Goal: Task Accomplishment & Management: Complete application form

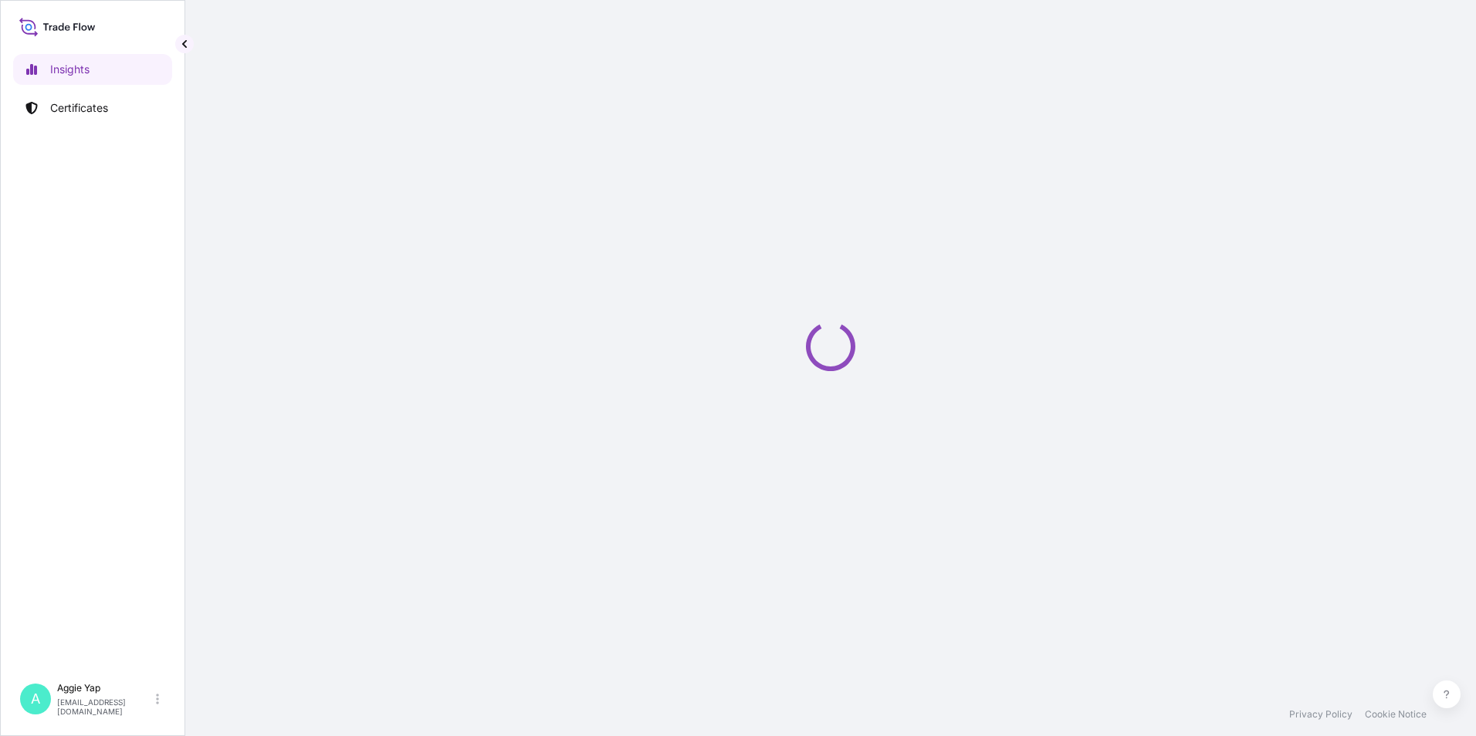
select select "2025"
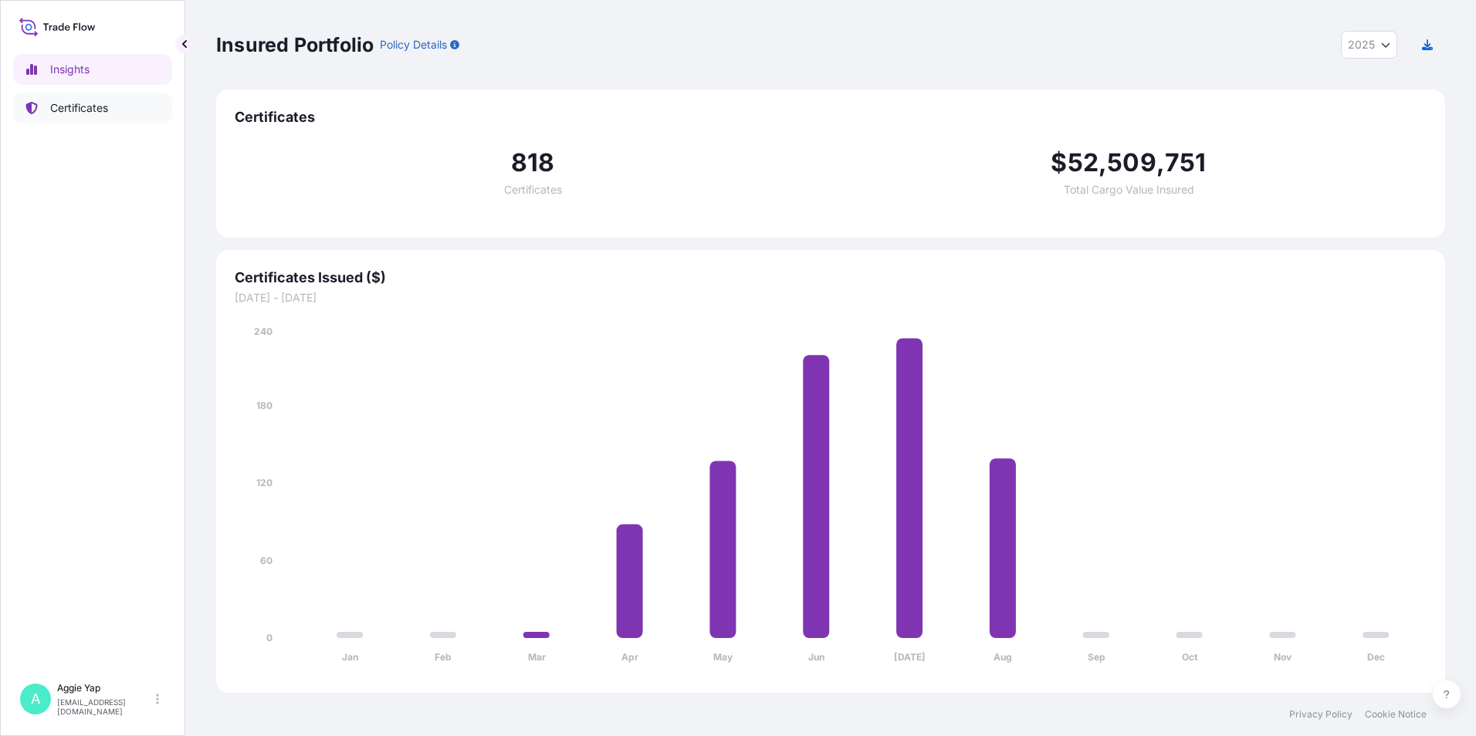
click at [103, 120] on link "Certificates" at bounding box center [92, 108] width 159 height 31
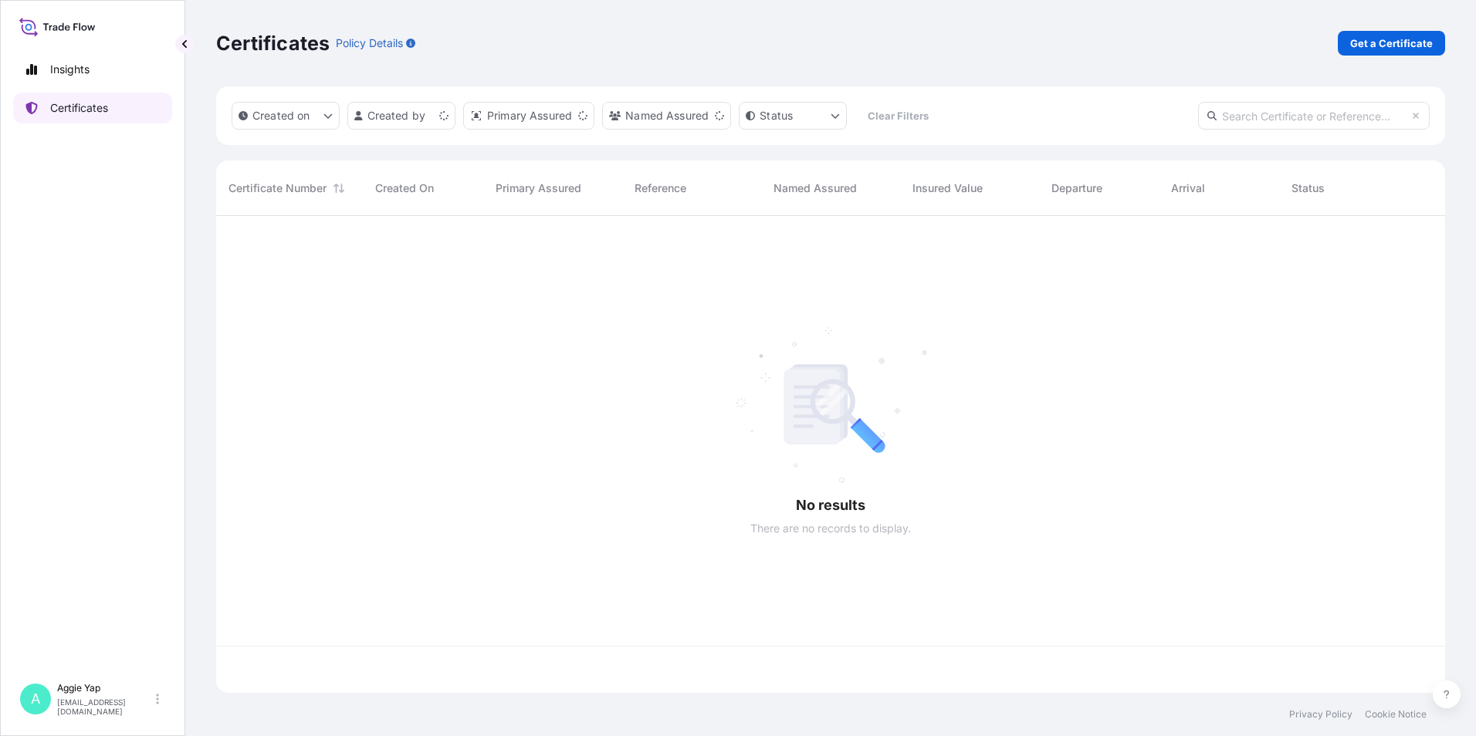
scroll to position [474, 1217]
click at [1403, 39] on p "Get a Certificate" at bounding box center [1391, 42] width 83 height 15
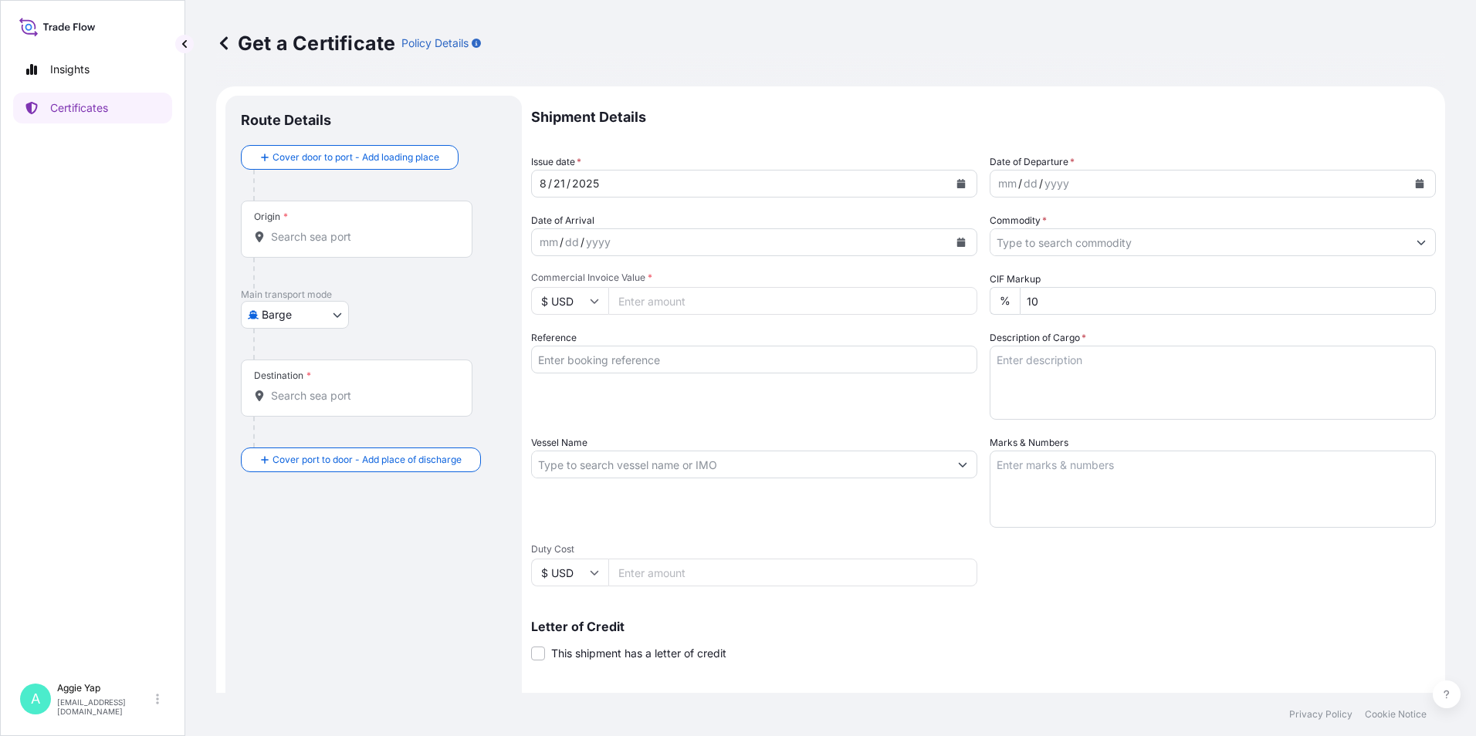
click at [292, 316] on body "Insights Certificates A [PERSON_NAME] [EMAIL_ADDRESS][DOMAIN_NAME] Get a Certif…" at bounding box center [738, 368] width 1476 height 736
click at [289, 445] on span "Ocean Vessel" at bounding box center [304, 438] width 69 height 15
select select "Ocean Vessel"
click at [349, 230] on div "Origin *" at bounding box center [357, 235] width 232 height 57
click at [349, 235] on input "Origin *" at bounding box center [362, 242] width 182 height 15
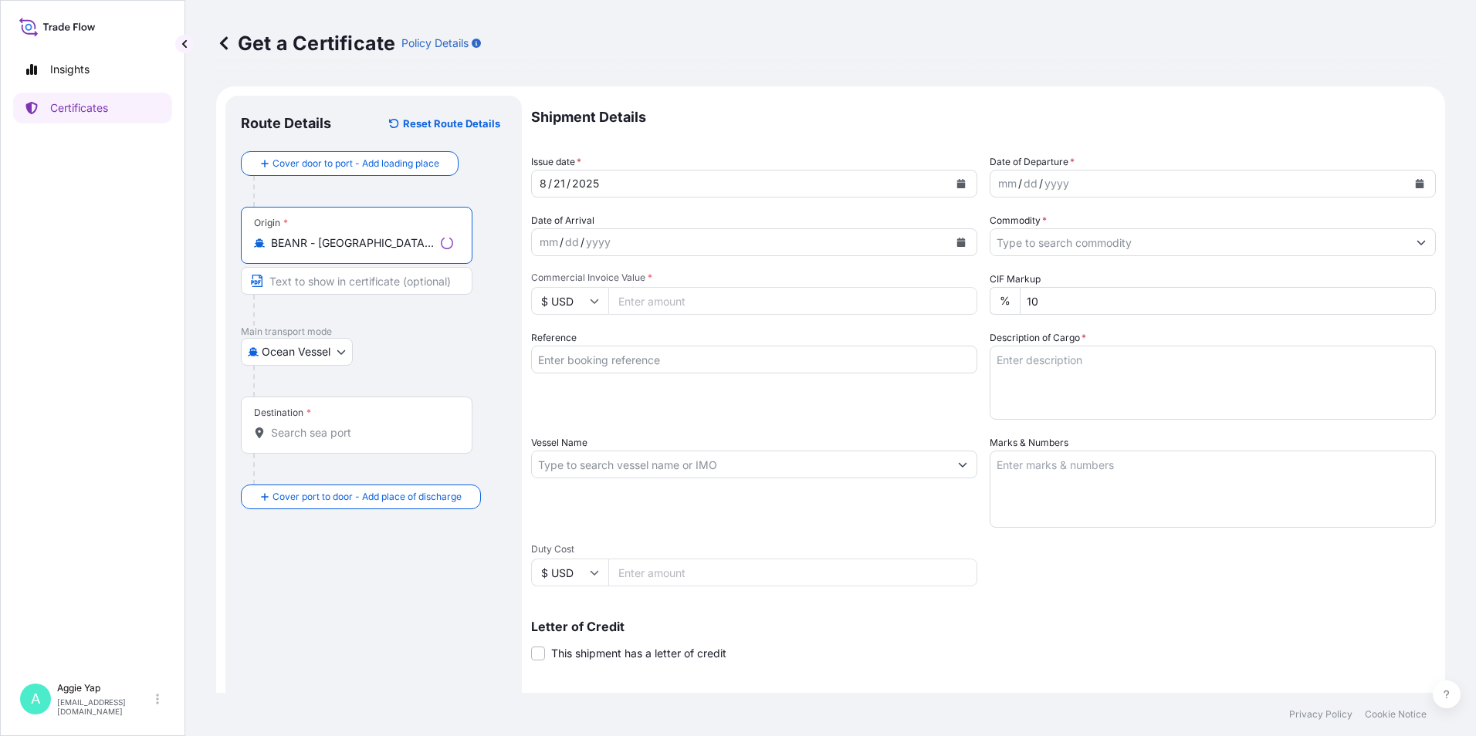
type input "BEANR - [GEOGRAPHIC_DATA], [GEOGRAPHIC_DATA]"
click at [319, 437] on input "Destination *" at bounding box center [362, 432] width 182 height 15
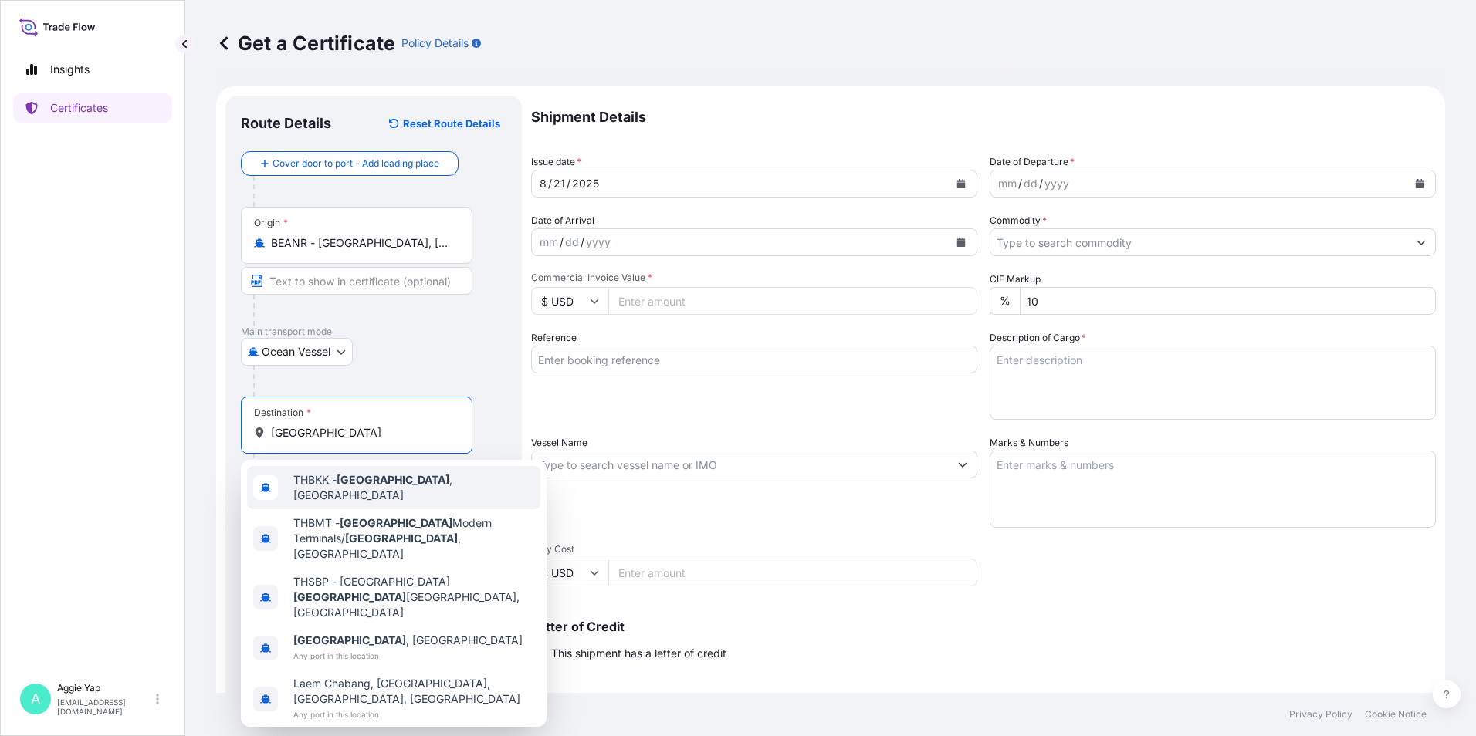
click at [387, 484] on span "THBKK - [GEOGRAPHIC_DATA] , [GEOGRAPHIC_DATA]" at bounding box center [413, 487] width 241 height 31
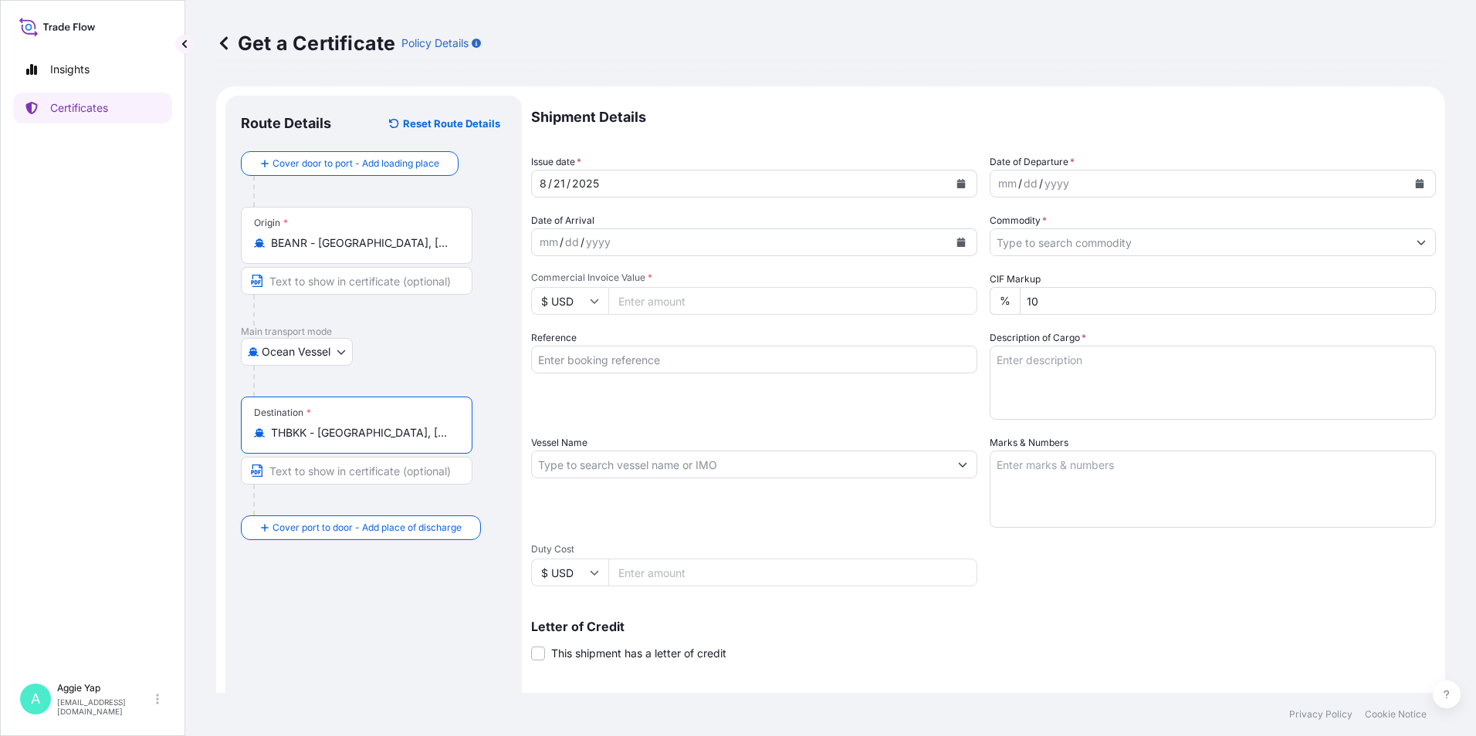
type input "THBKK - [GEOGRAPHIC_DATA], [GEOGRAPHIC_DATA]"
click at [949, 190] on button "Calendar" at bounding box center [960, 183] width 25 height 25
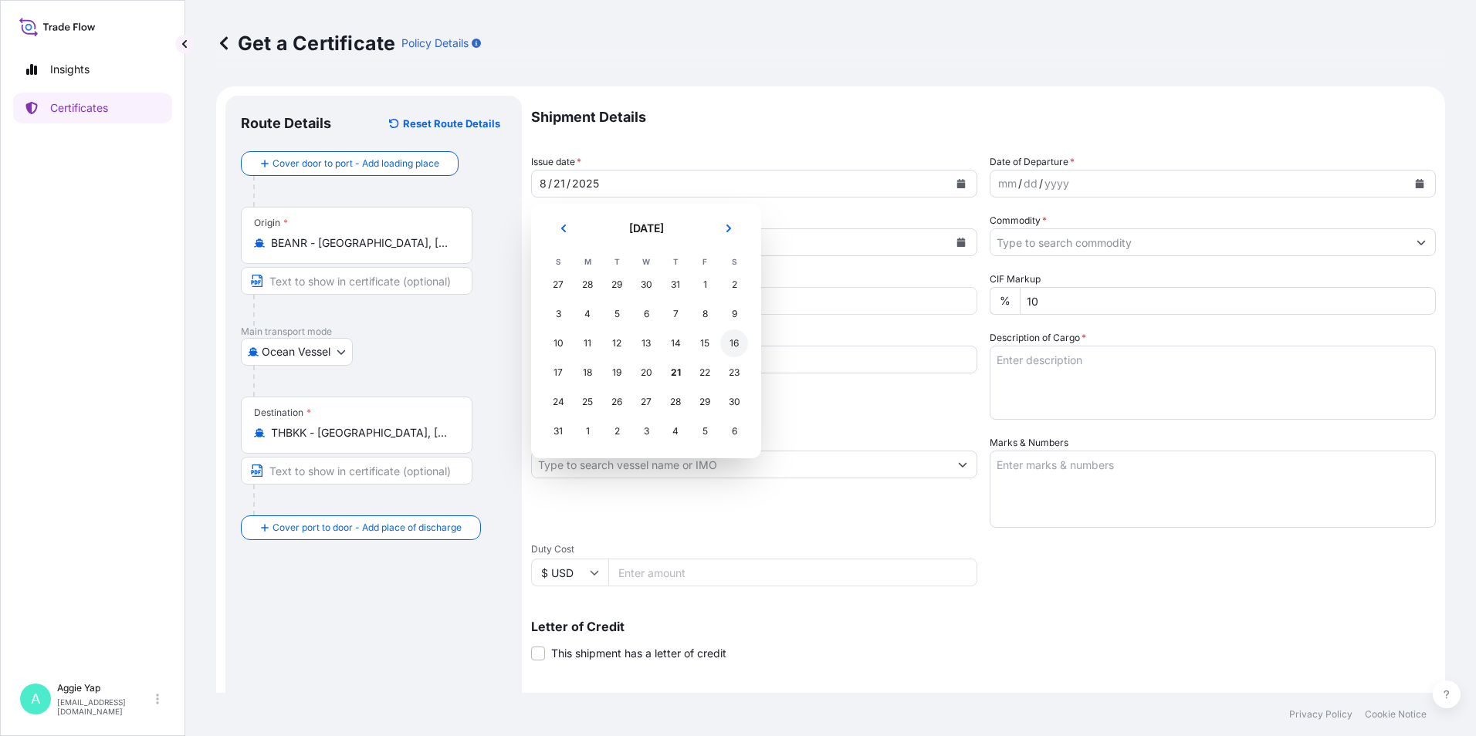
click at [731, 345] on div "16" at bounding box center [734, 344] width 28 height 28
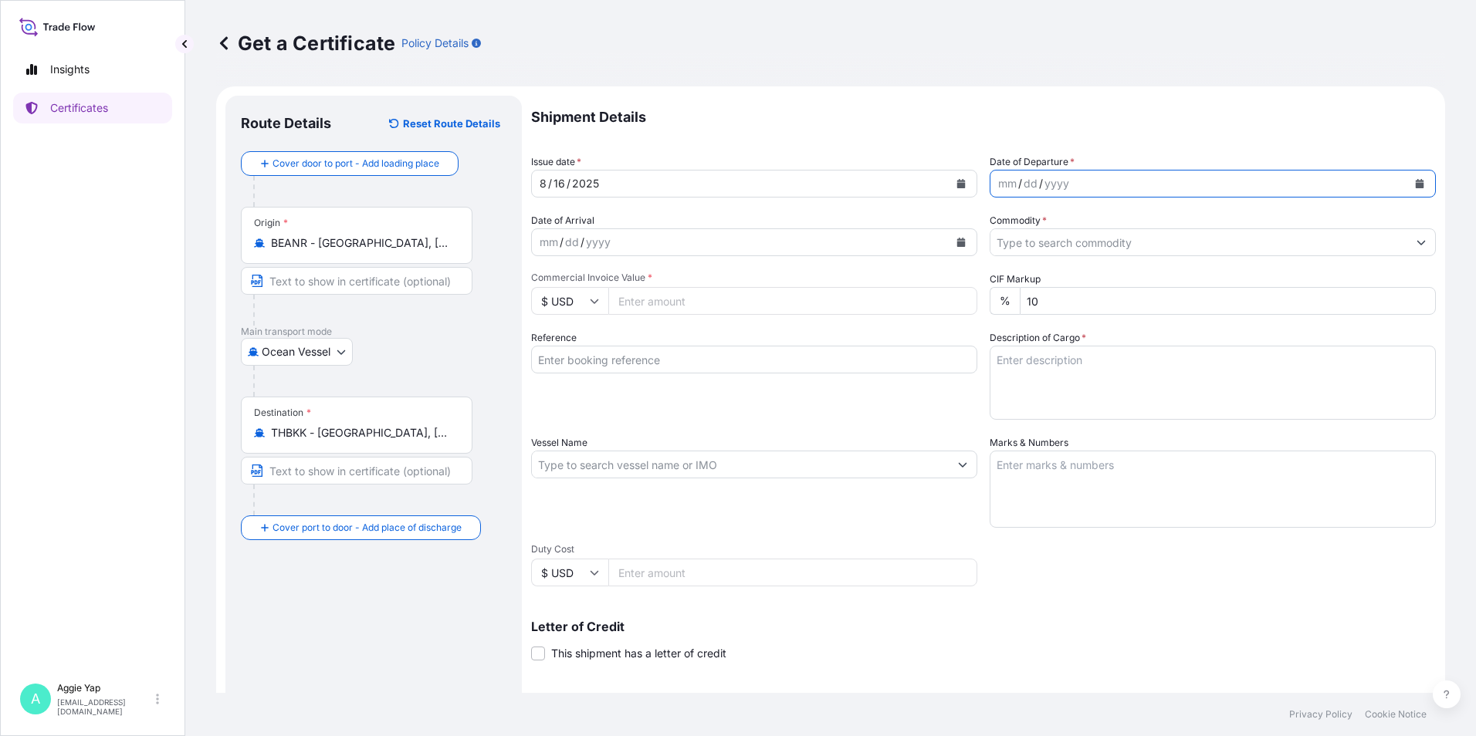
click at [1415, 180] on icon "Calendar" at bounding box center [1419, 183] width 9 height 9
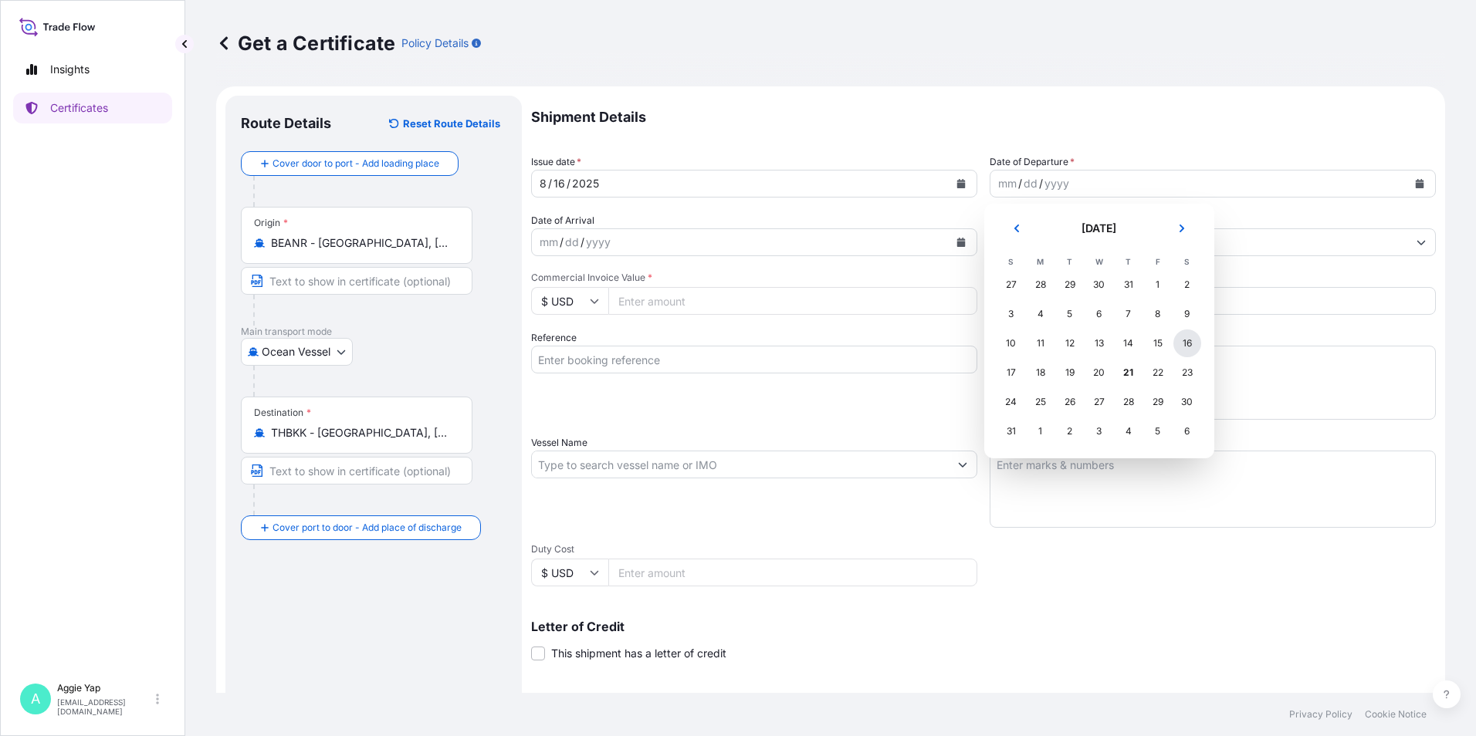
click at [1185, 345] on div "16" at bounding box center [1187, 344] width 28 height 28
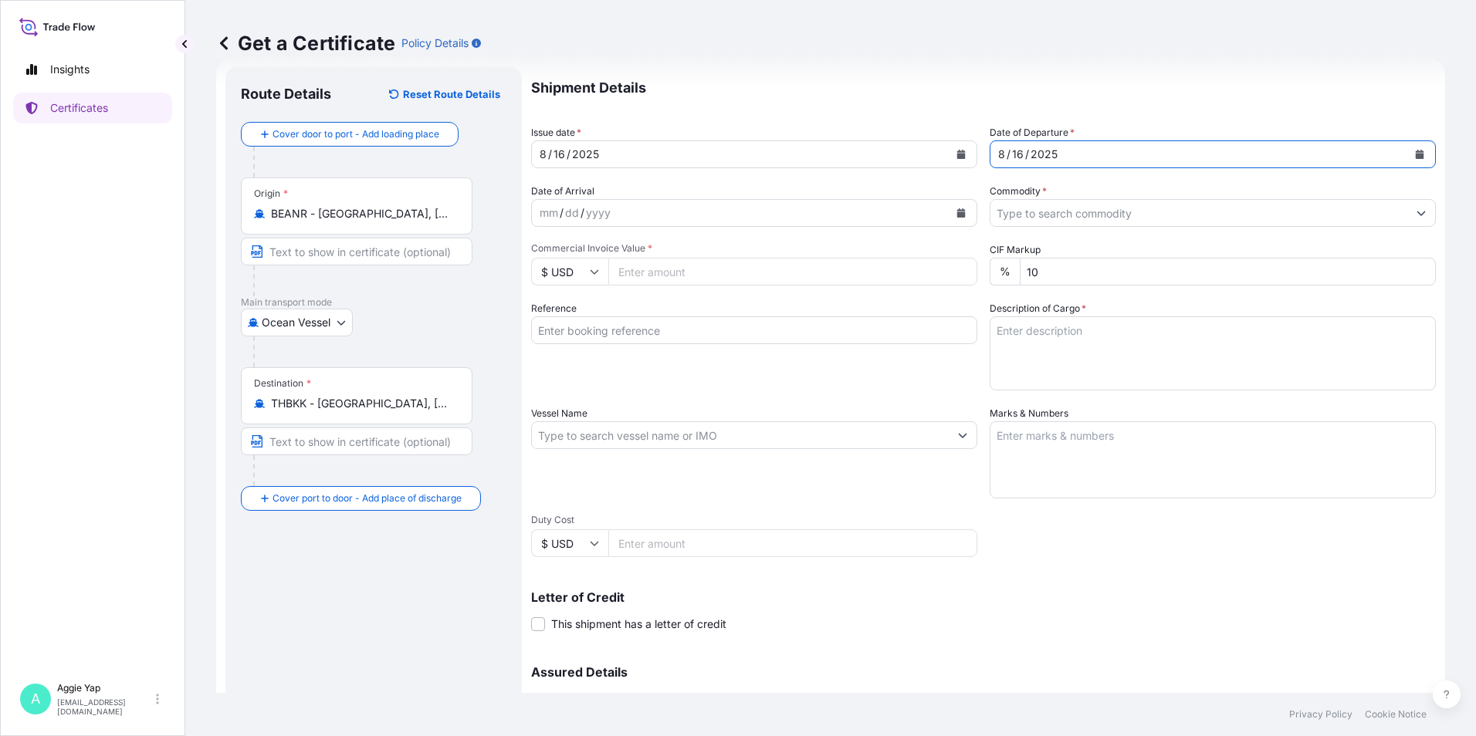
scroll to position [77, 0]
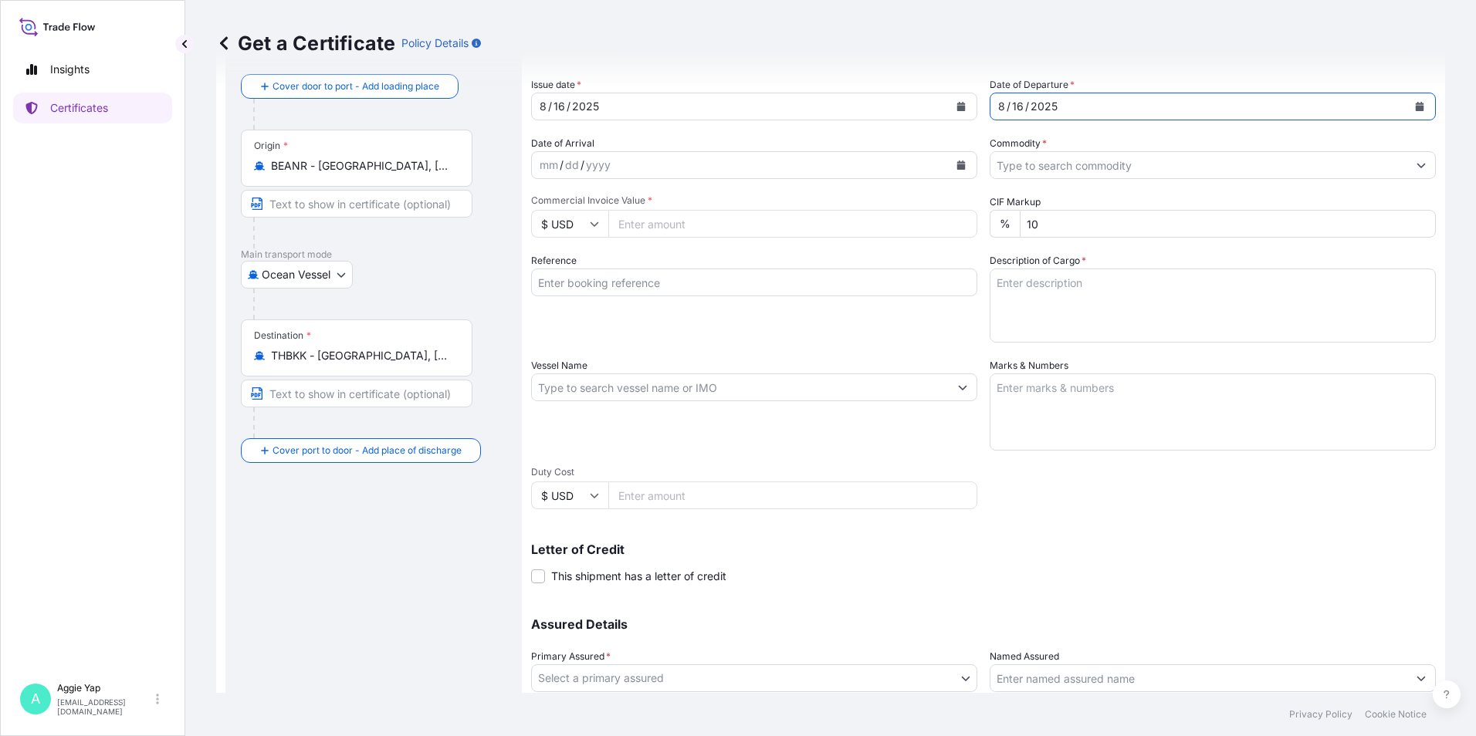
click at [1054, 166] on input "Commodity *" at bounding box center [1198, 165] width 417 height 28
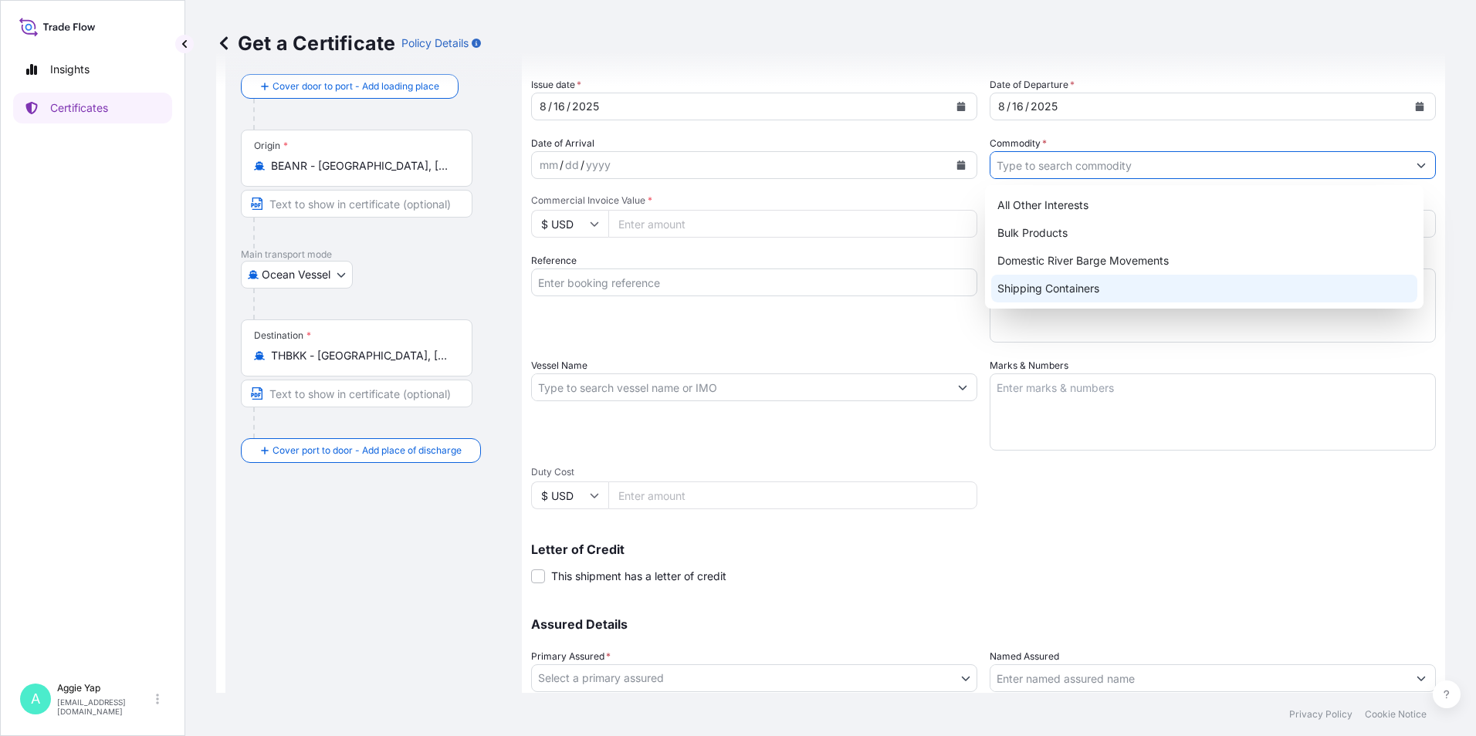
click at [1056, 284] on div "Shipping Containers" at bounding box center [1204, 289] width 427 height 28
type input "Shipping Containers"
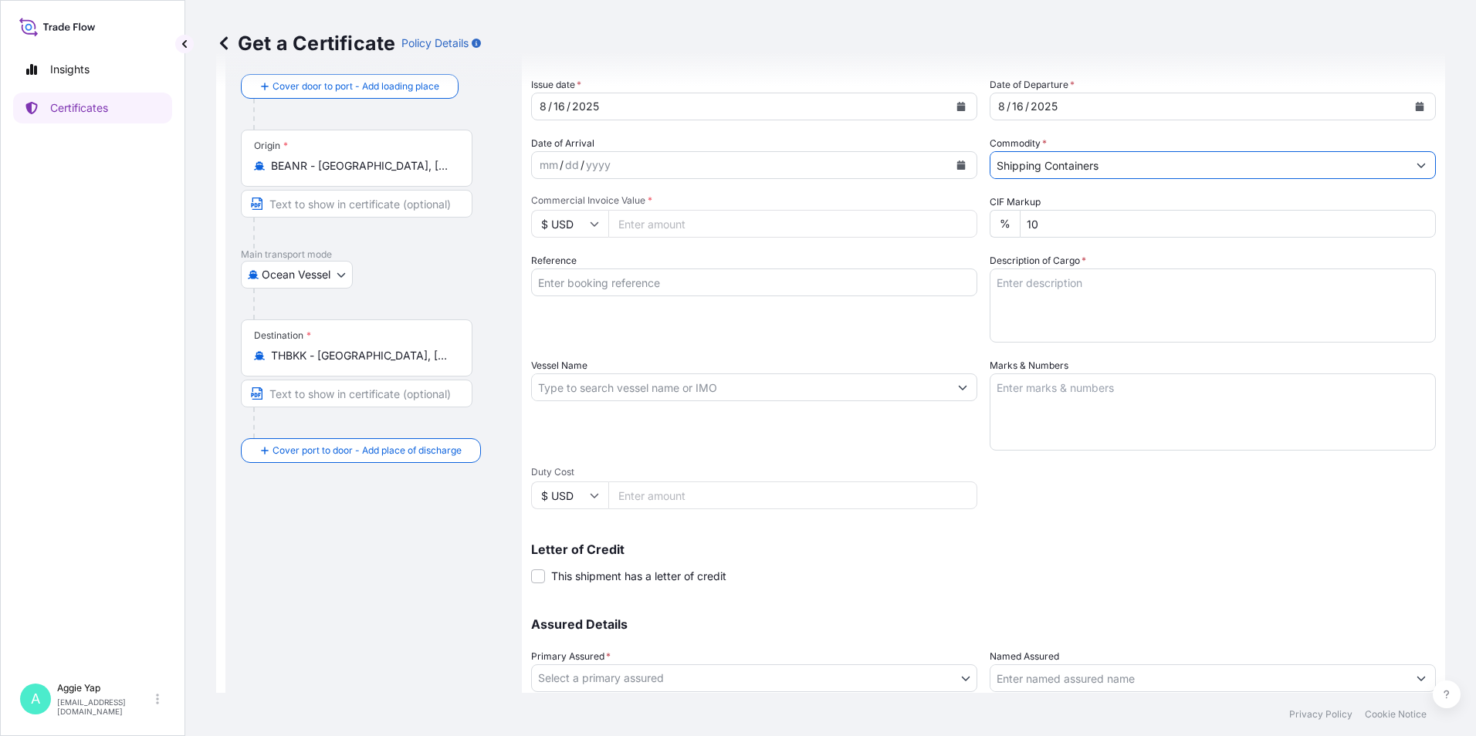
click at [775, 235] on input "Commercial Invoice Value *" at bounding box center [792, 224] width 369 height 28
type input "101948.80"
drag, startPoint x: 610, startPoint y: 336, endPoint x: 638, endPoint y: 299, distance: 46.8
click at [612, 333] on div "Reference" at bounding box center [754, 298] width 446 height 90
click at [657, 276] on input "Reference" at bounding box center [754, 283] width 446 height 28
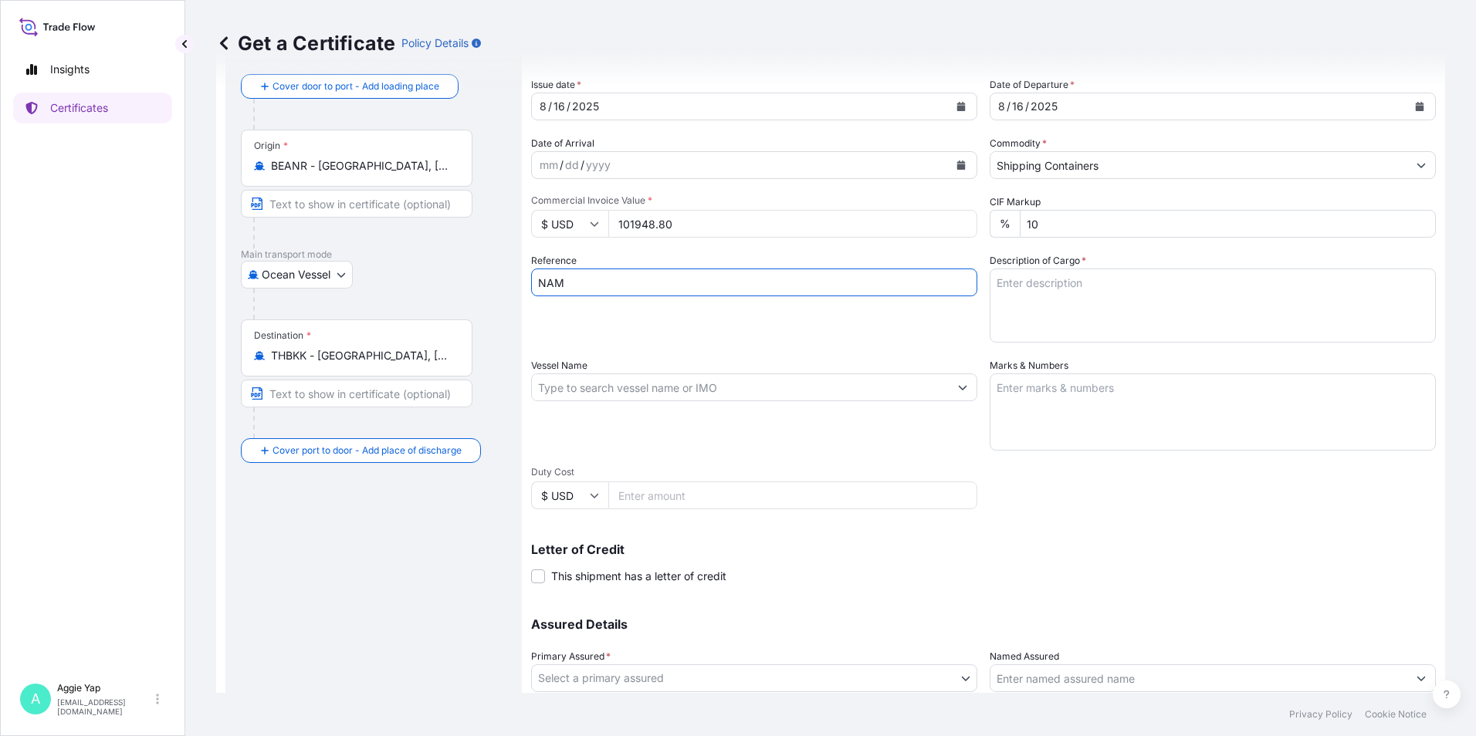
type input "NAMSIANG CO LTD"
click at [660, 392] on input "Vessel Name" at bounding box center [740, 388] width 417 height 28
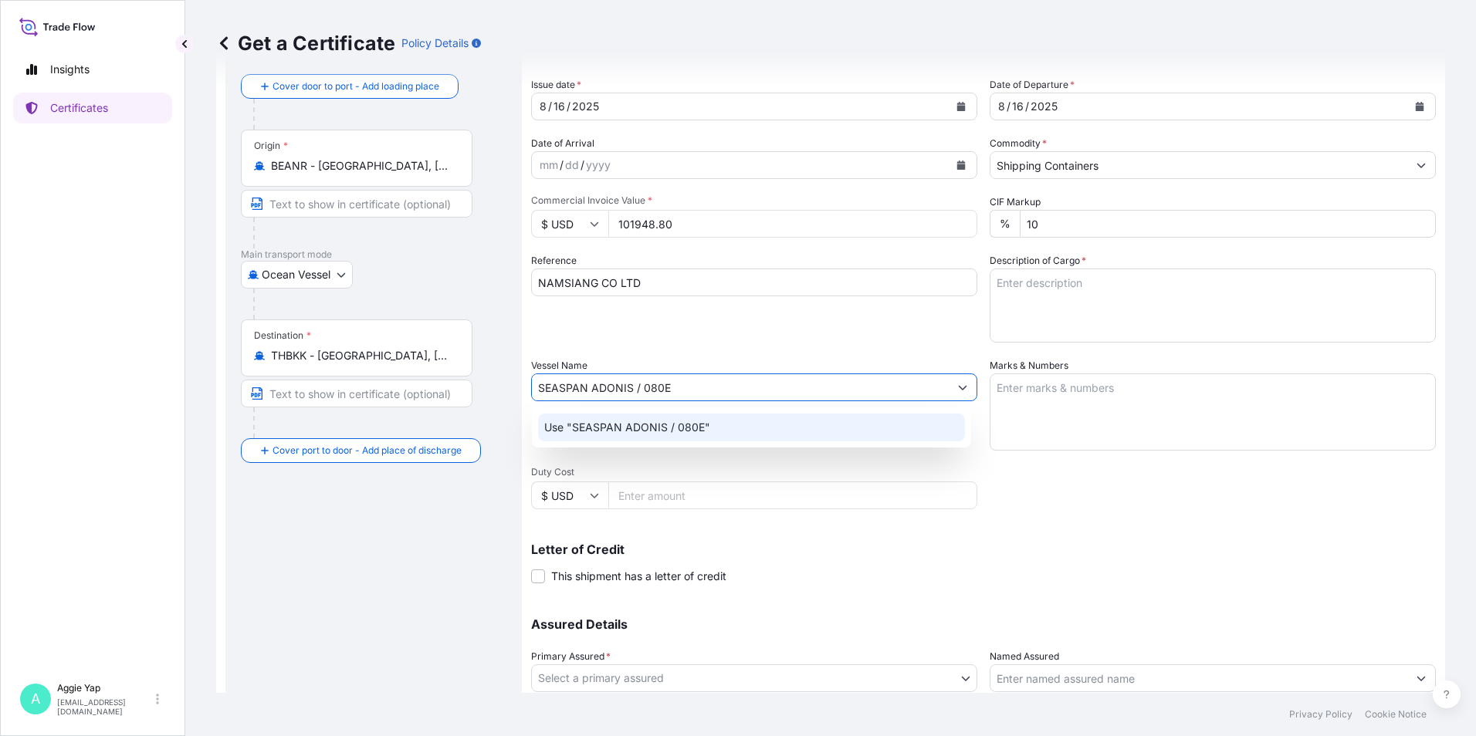
click at [735, 434] on div "Use "SEASPAN ADONIS / 080E"" at bounding box center [751, 428] width 427 height 28
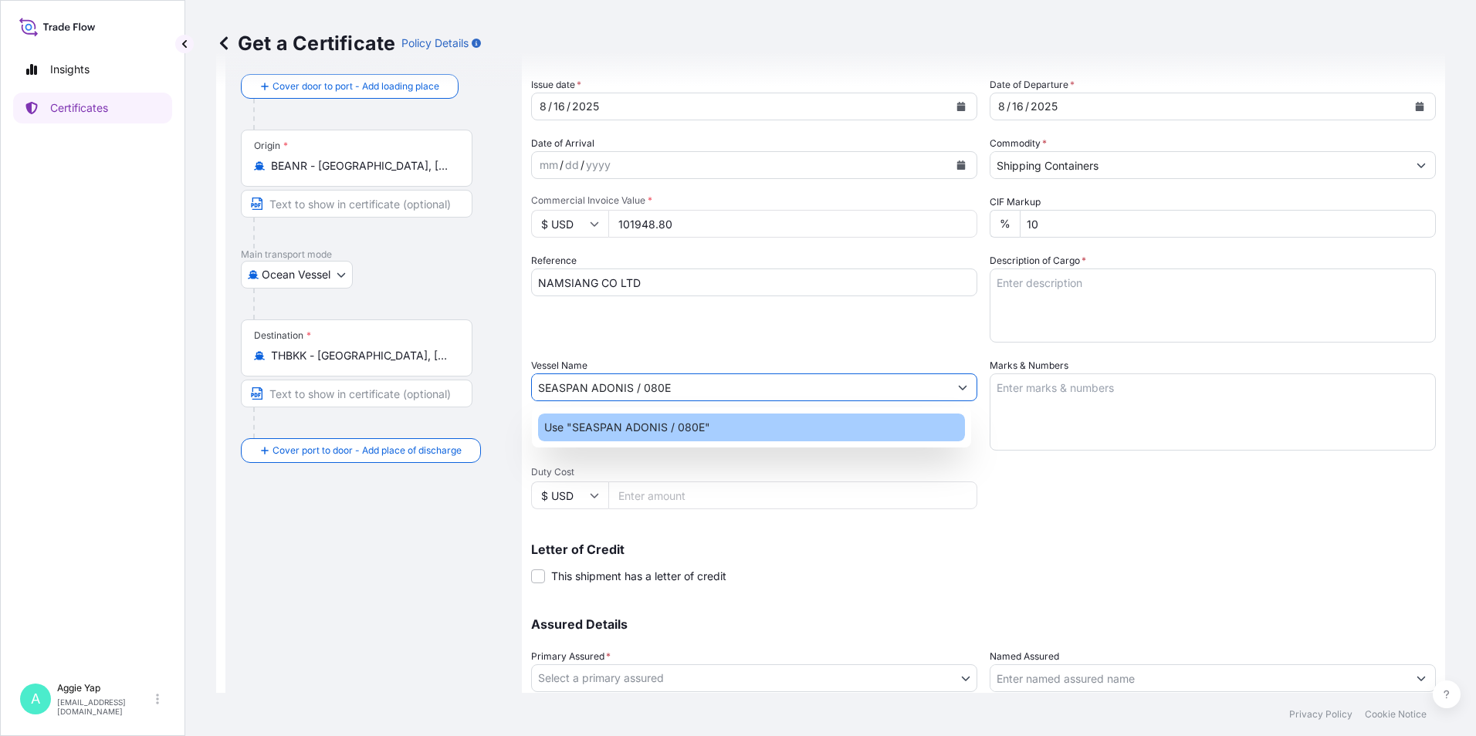
type input "SEASPAN ADONIS / 080E"
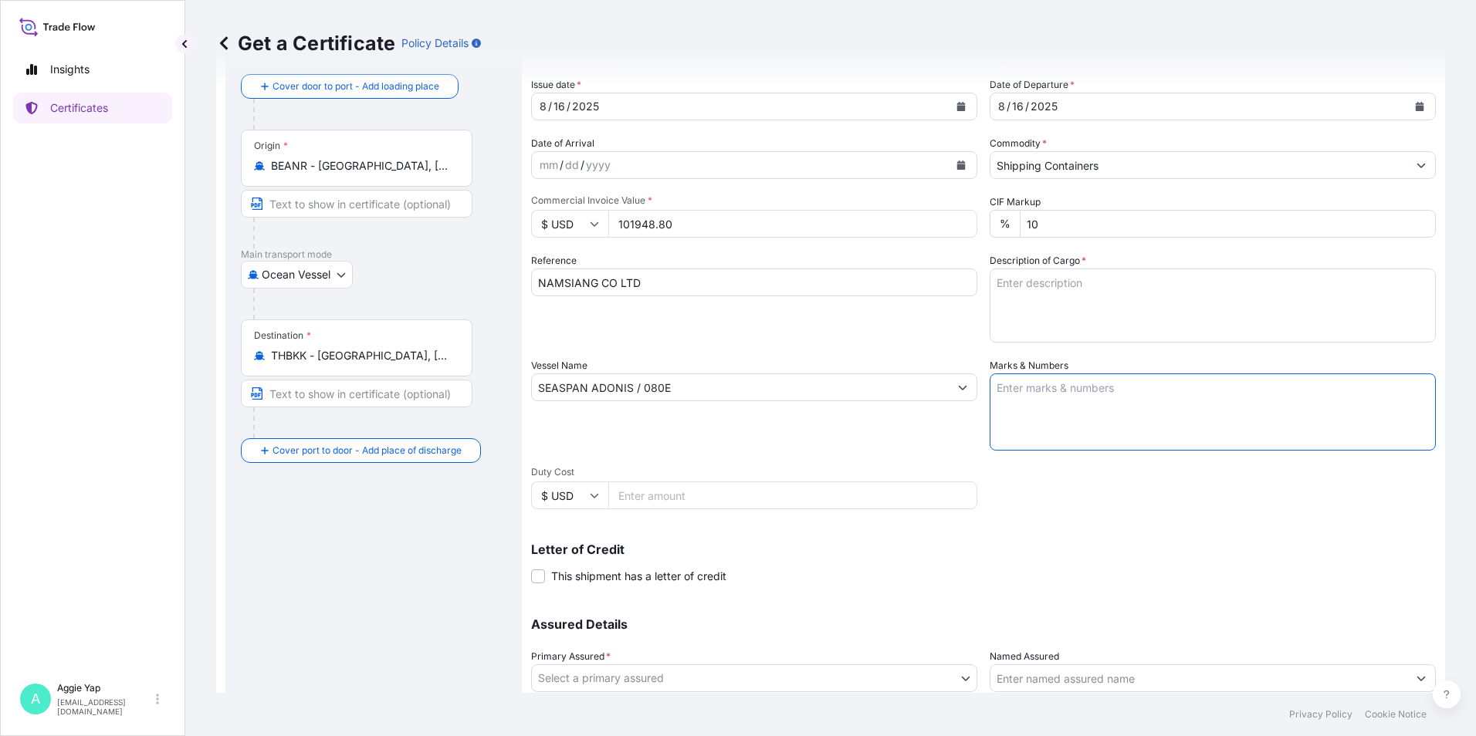
click at [1157, 396] on textarea "Marks & Numbers" at bounding box center [1212, 412] width 446 height 77
type textarea "AS PER BILL OF LADING"
click at [1121, 303] on textarea "Description of Cargo *" at bounding box center [1212, 306] width 446 height 74
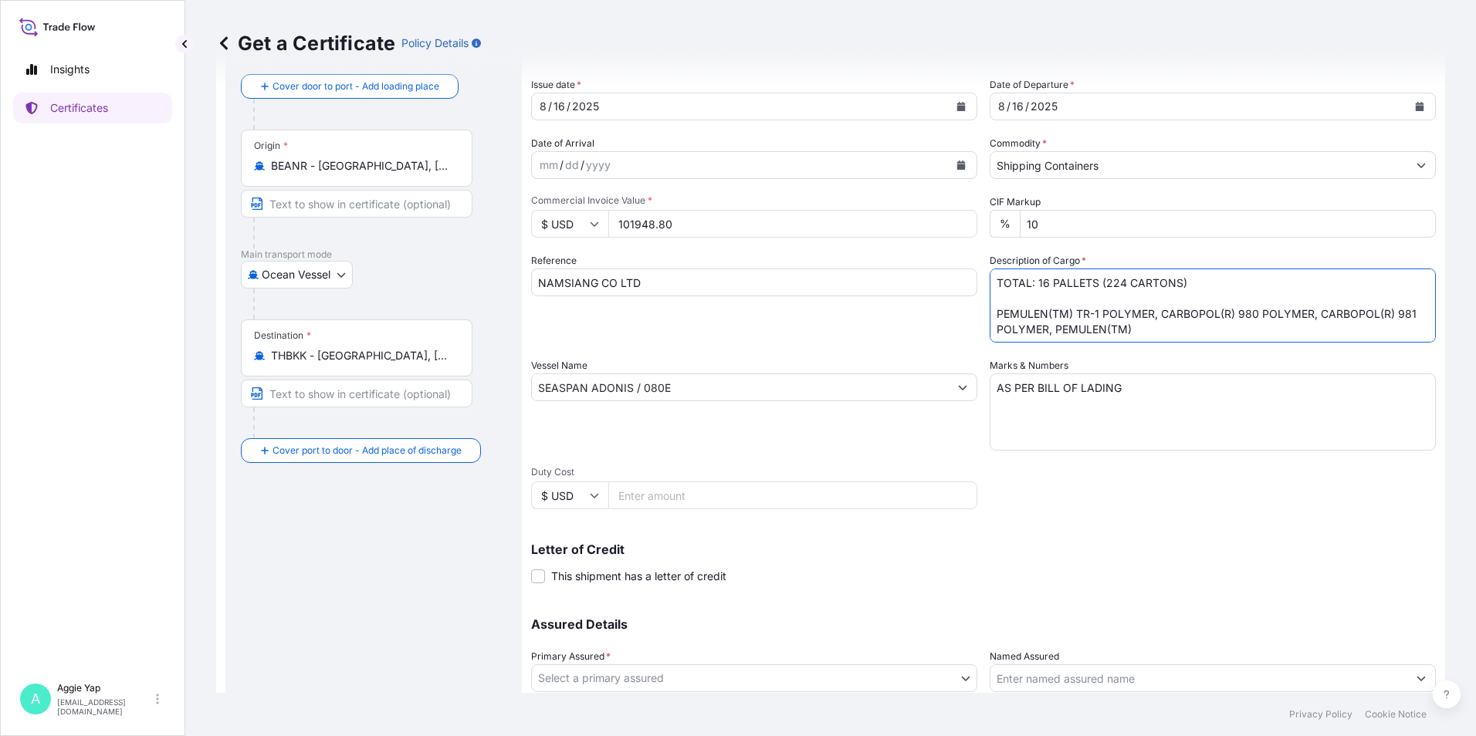
scroll to position [2, 0]
drag, startPoint x: 1155, startPoint y: 326, endPoint x: 1062, endPoint y: 347, distance: 95.7
click at [1062, 347] on div "Shipment Details Issue date * [DATE] Date of Departure * [DATE] Date of Arrival…" at bounding box center [983, 386] width 904 height 735
click at [989, 312] on textarea "TOTAL: 16 PALLETS (224 CARTONS) PEMULEN(TM) TR-1 POLYMER, CARBOPOL(R) 980 POLYM…" at bounding box center [1212, 306] width 446 height 74
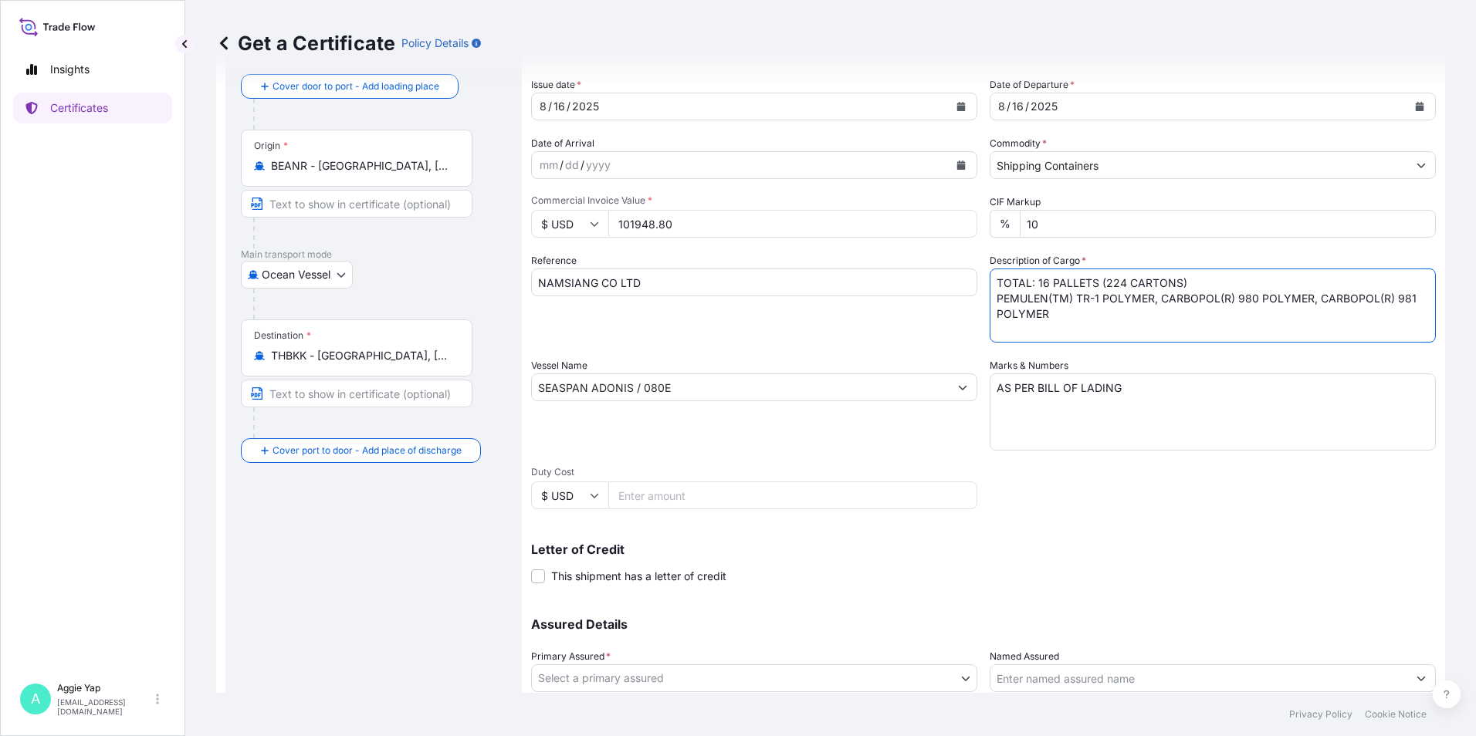
click at [1085, 319] on textarea "TOTAL: 16 PALLETS (224 CARTONS) PEMULEN(TM) TR-1 POLYMER, CARBOPOL(R) 980 POLYM…" at bounding box center [1212, 306] width 446 height 74
drag, startPoint x: 1037, startPoint y: 330, endPoint x: 1073, endPoint y: 338, distance: 36.5
click at [1073, 338] on textarea "TOTAL: 16 PALLETS (224 CARTONS) PEMULEN(TM) TR-1 POLYMER, CARBOPOL(R) 980 POLYM…" at bounding box center [1212, 306] width 446 height 74
click at [1124, 333] on textarea "TOTAL: 16 PALLETS (224 CARTONS) PEMULEN(TM) TR-1 POLYMER, CARBOPOL(R) 980 POLYM…" at bounding box center [1212, 306] width 446 height 74
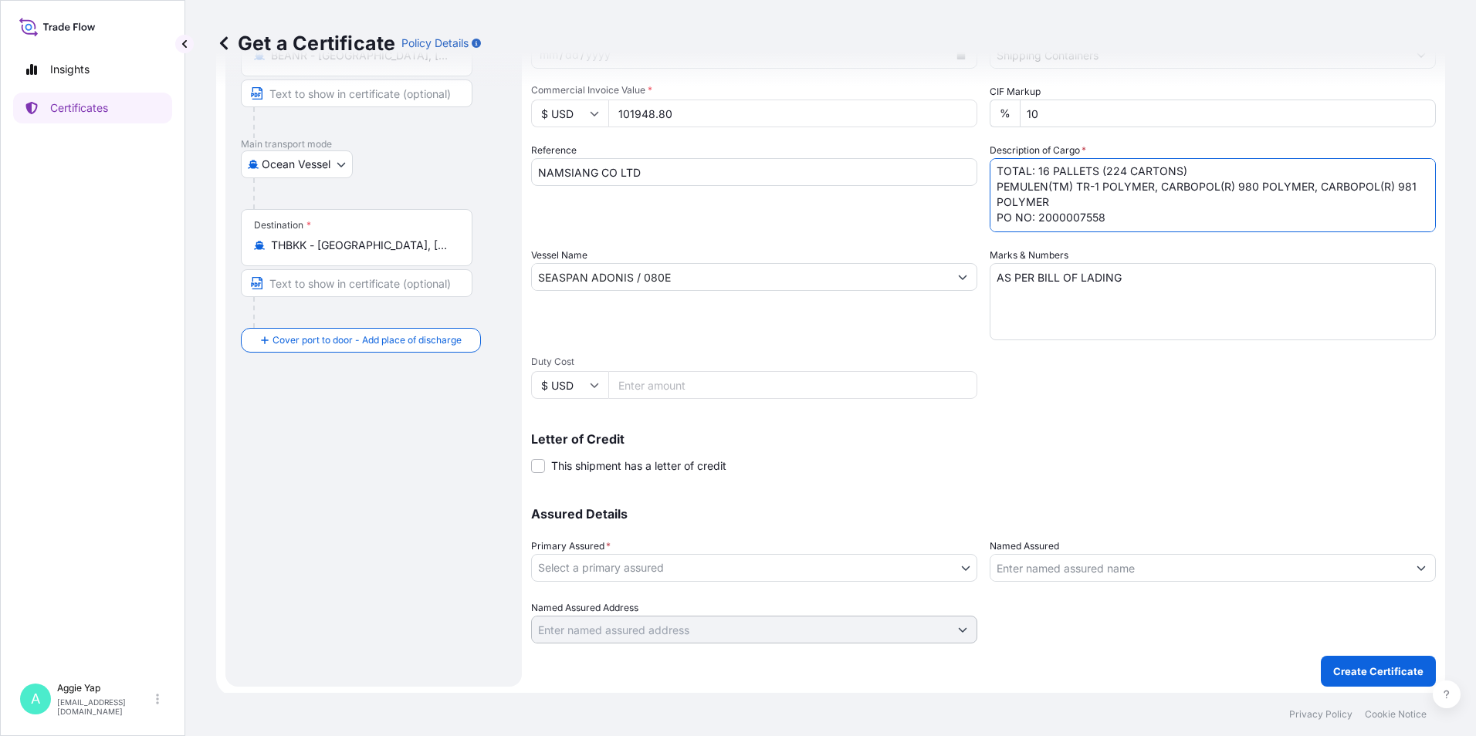
scroll to position [191, 0]
type textarea "TOTAL: 16 PALLETS (224 CARTONS) PEMULEN(TM) TR-1 POLYMER, CARBOPOL(R) 980 POLYM…"
click at [661, 561] on body "Insights Certificates A [PERSON_NAME] [EMAIL_ADDRESS][DOMAIN_NAME] Get a Certif…" at bounding box center [738, 368] width 1476 height 736
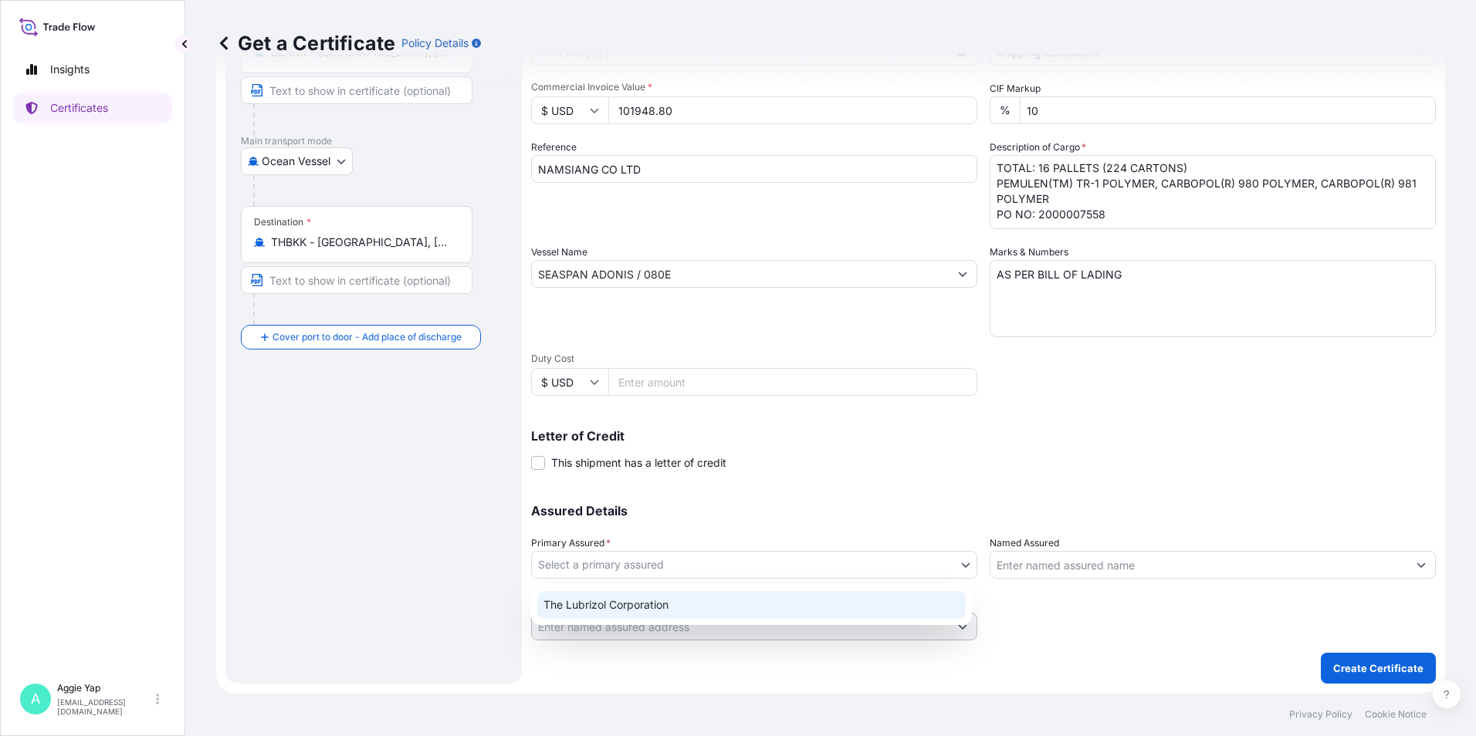
click at [647, 608] on div "The Lubrizol Corporation" at bounding box center [751, 605] width 428 height 28
select select "31566"
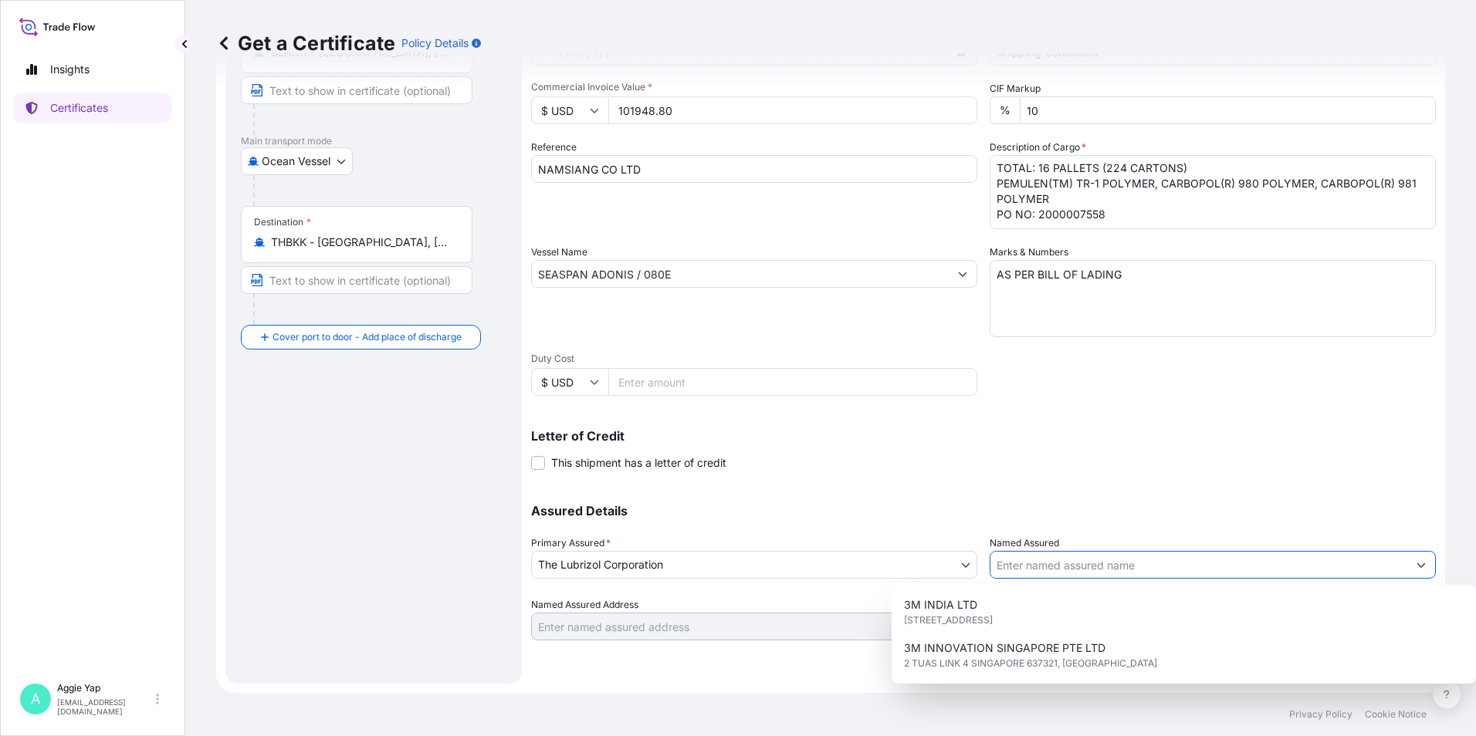
click at [1115, 566] on input "Named Assured" at bounding box center [1198, 565] width 417 height 28
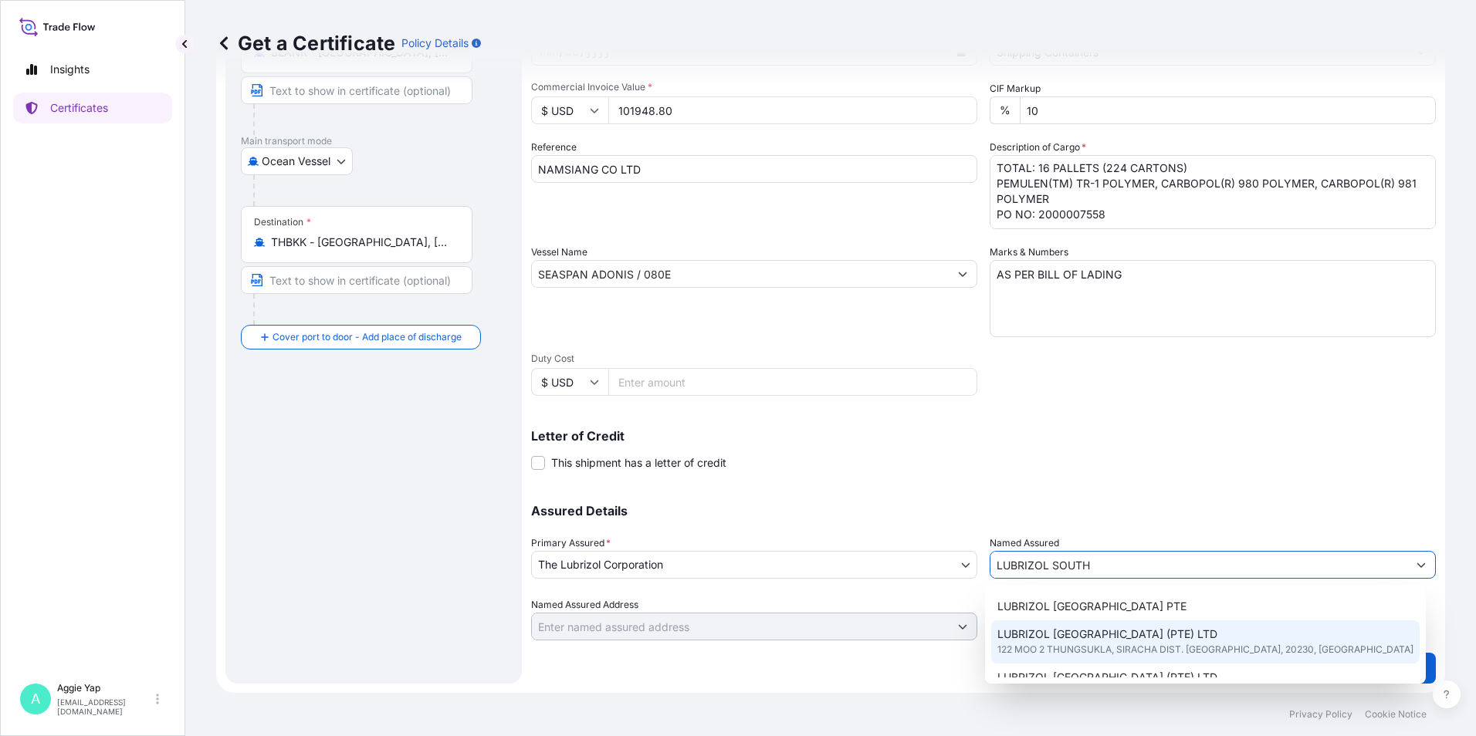
scroll to position [77, 0]
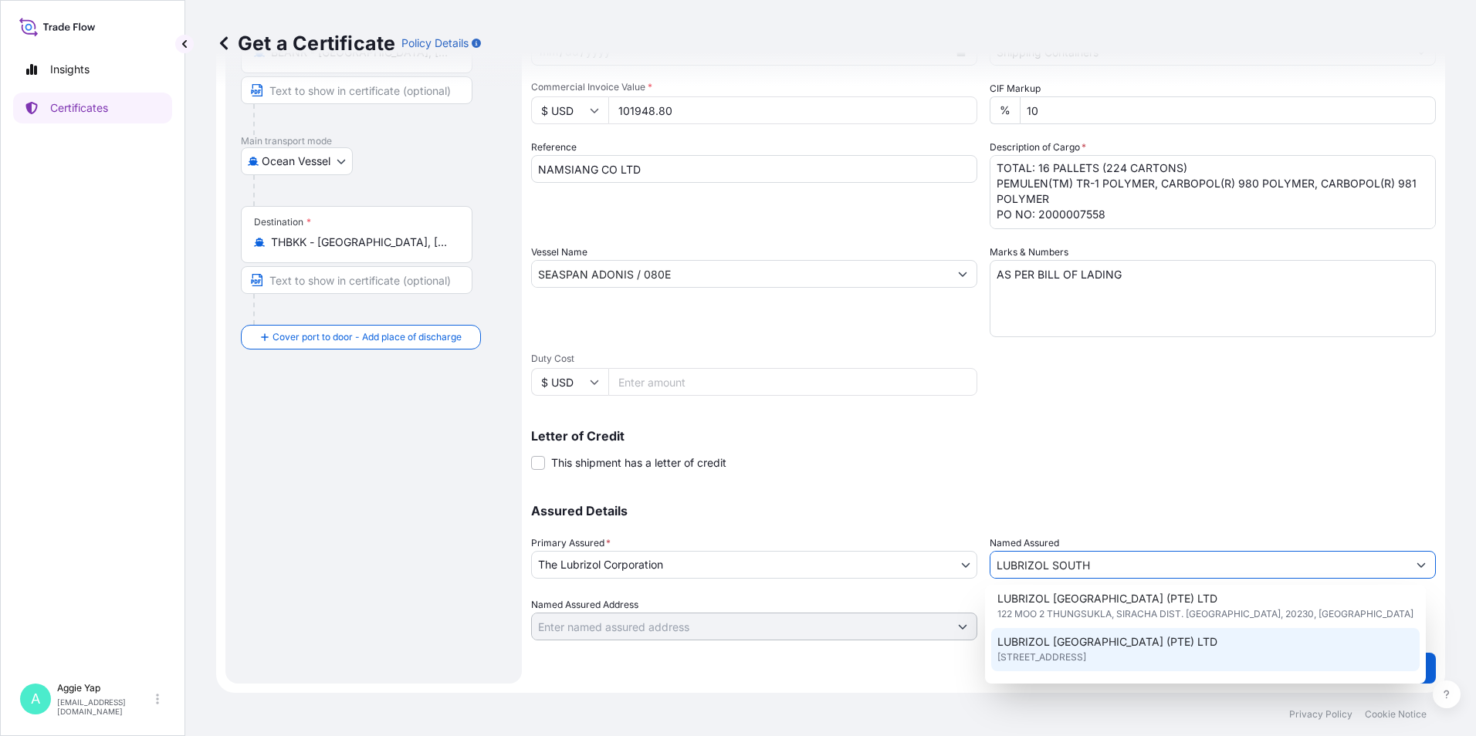
click at [1086, 654] on span "[STREET_ADDRESS]" at bounding box center [1041, 657] width 89 height 15
type input "LUBRIZOL [GEOGRAPHIC_DATA] (PTE) LTD"
type input "[STREET_ADDRESS]"
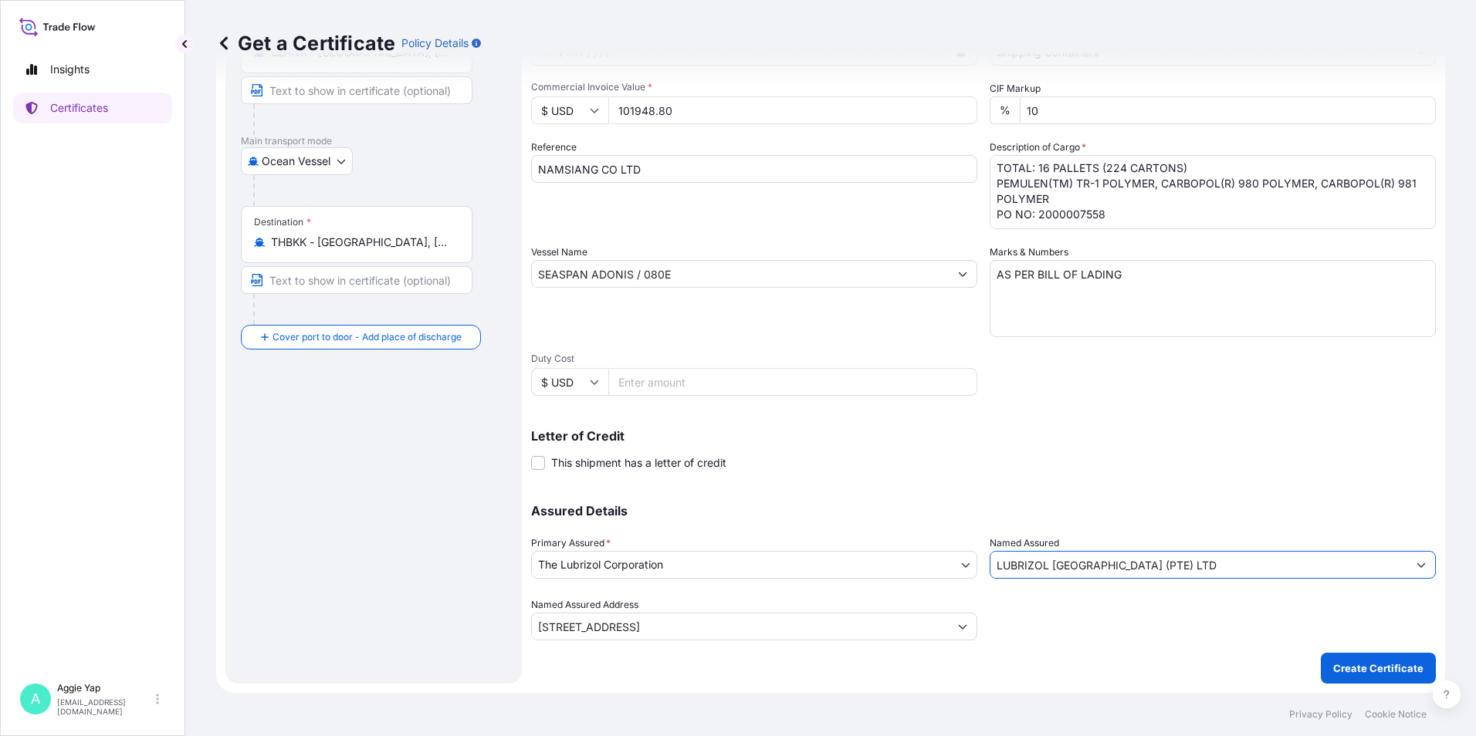
type input "LUBRIZOL [GEOGRAPHIC_DATA] (PTE) LTD"
click at [1100, 491] on div "Assured Details Primary Assured * The Lubrizol Corporation The Lubrizol Corpora…" at bounding box center [983, 563] width 904 height 154
click at [1381, 671] on p "Create Certificate" at bounding box center [1378, 668] width 90 height 15
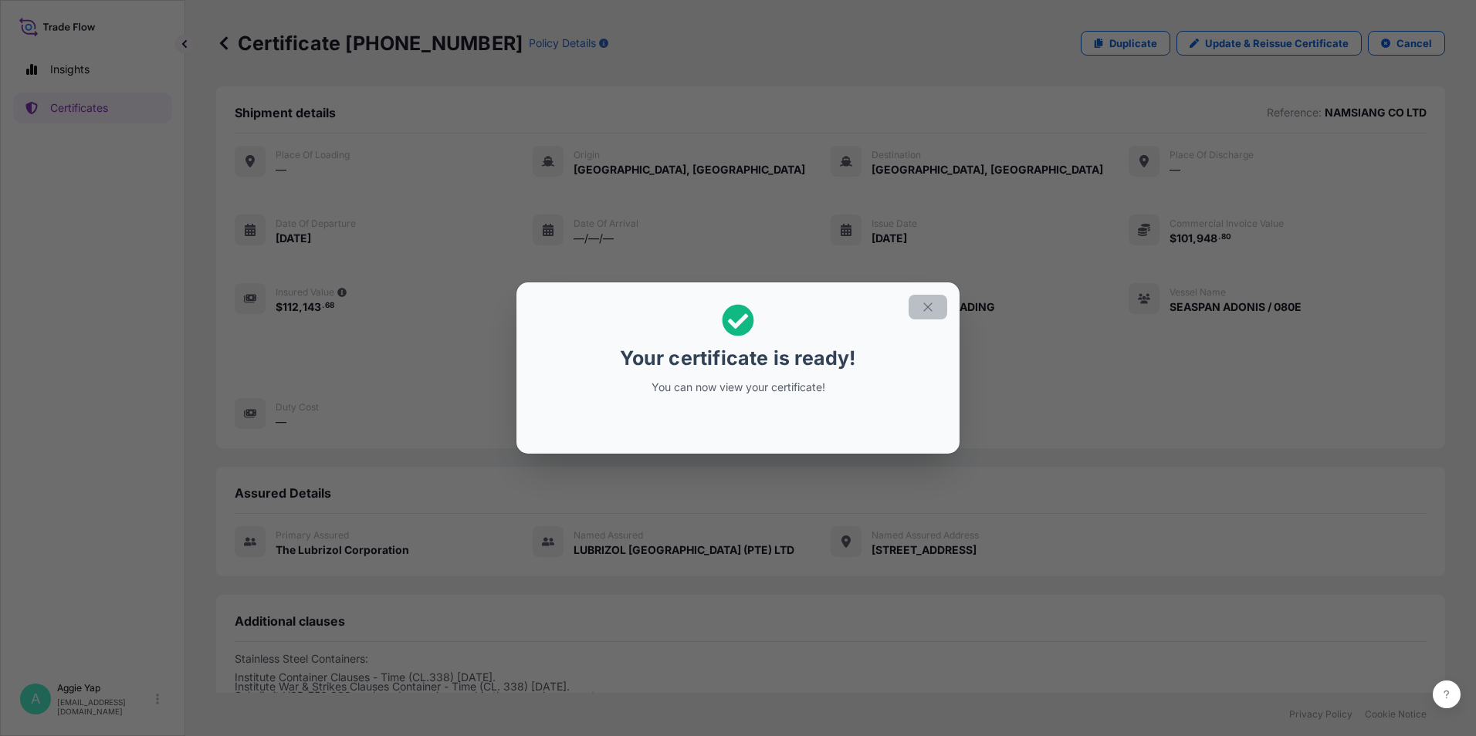
click at [928, 304] on icon "button" at bounding box center [928, 307] width 14 height 14
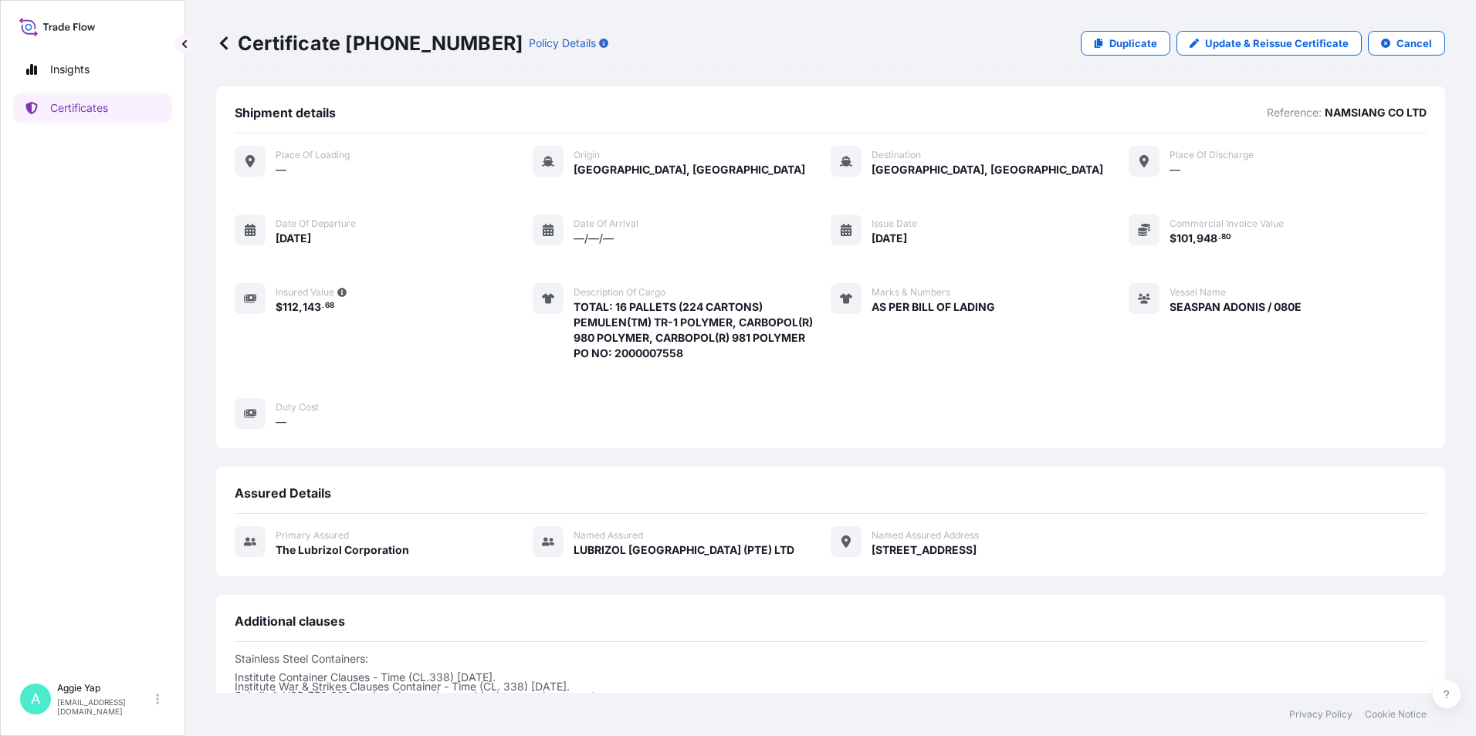
scroll to position [189, 0]
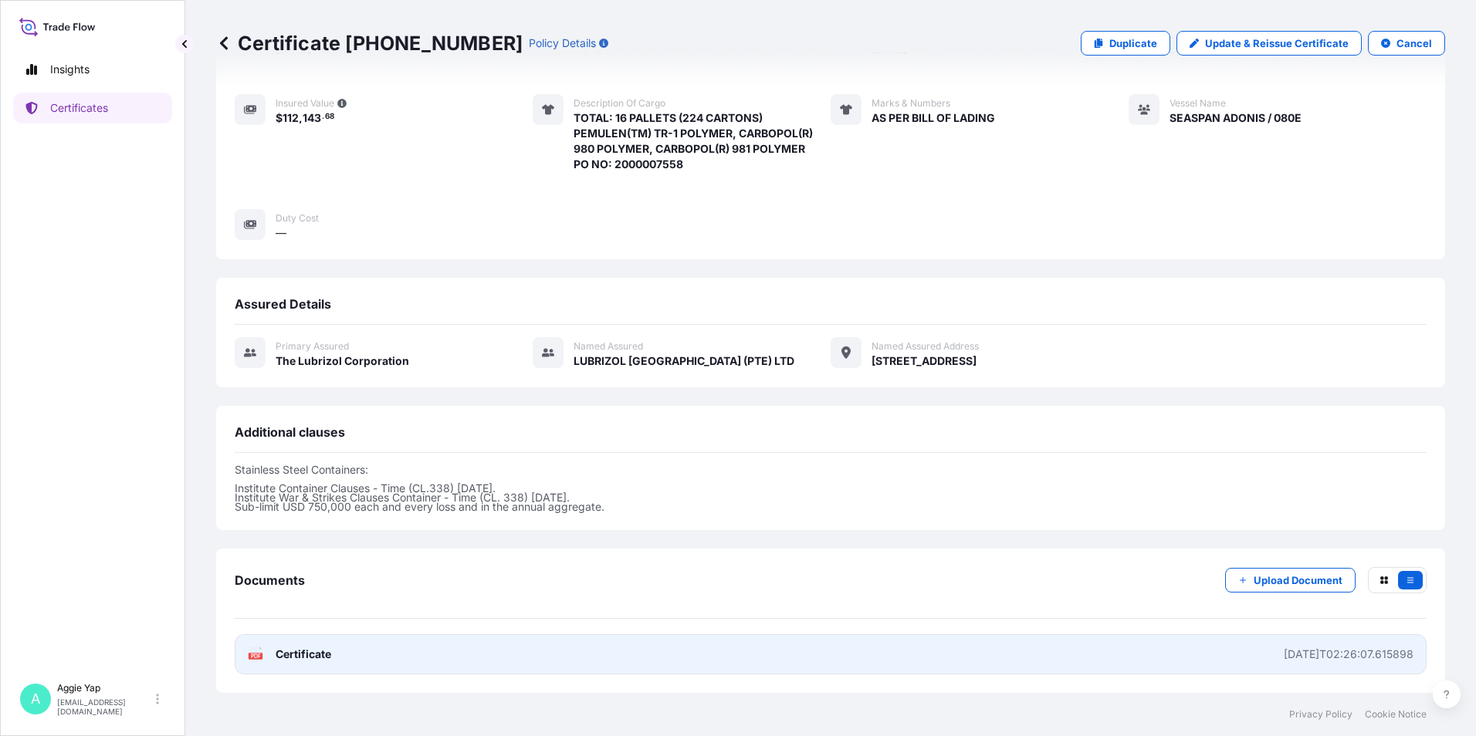
click at [296, 650] on span "Certificate" at bounding box center [304, 654] width 56 height 15
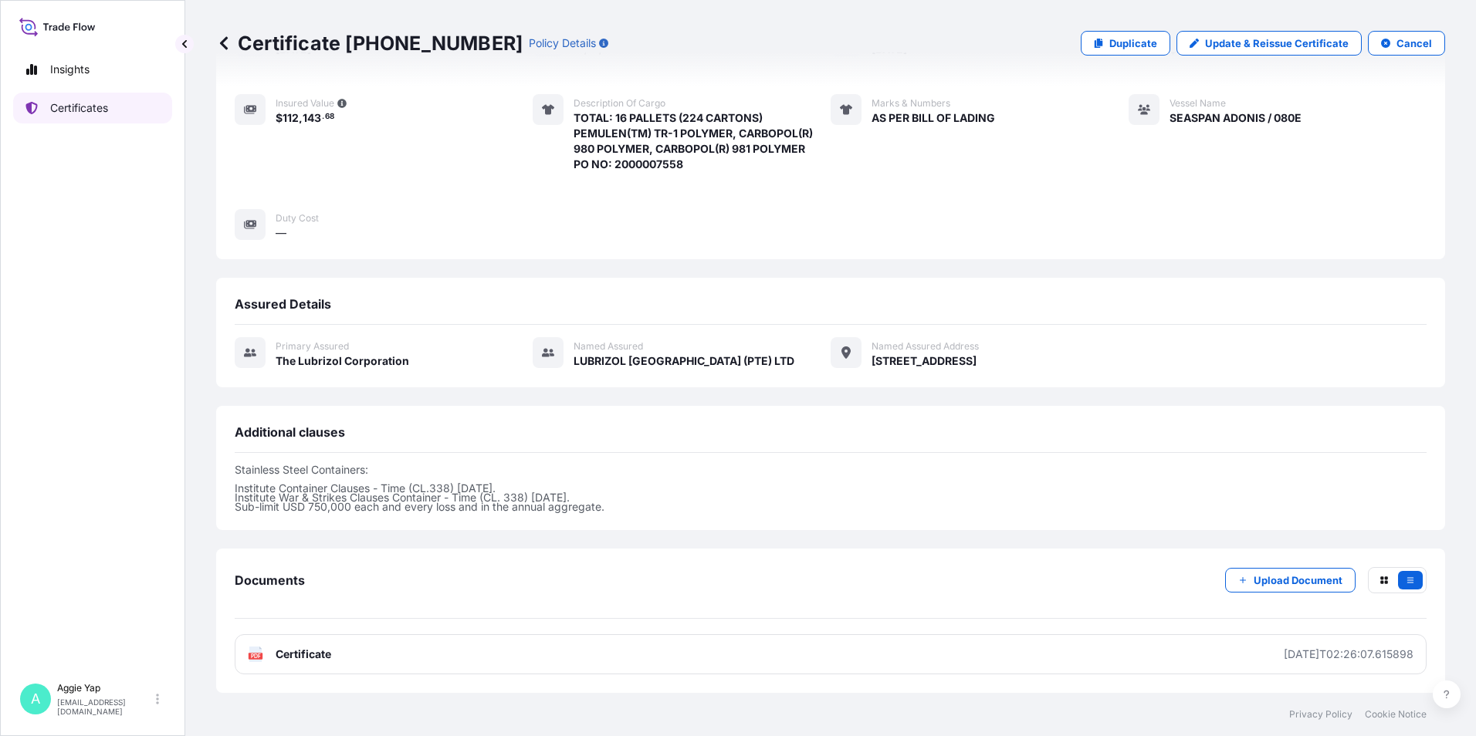
click at [86, 112] on p "Certificates" at bounding box center [79, 107] width 58 height 15
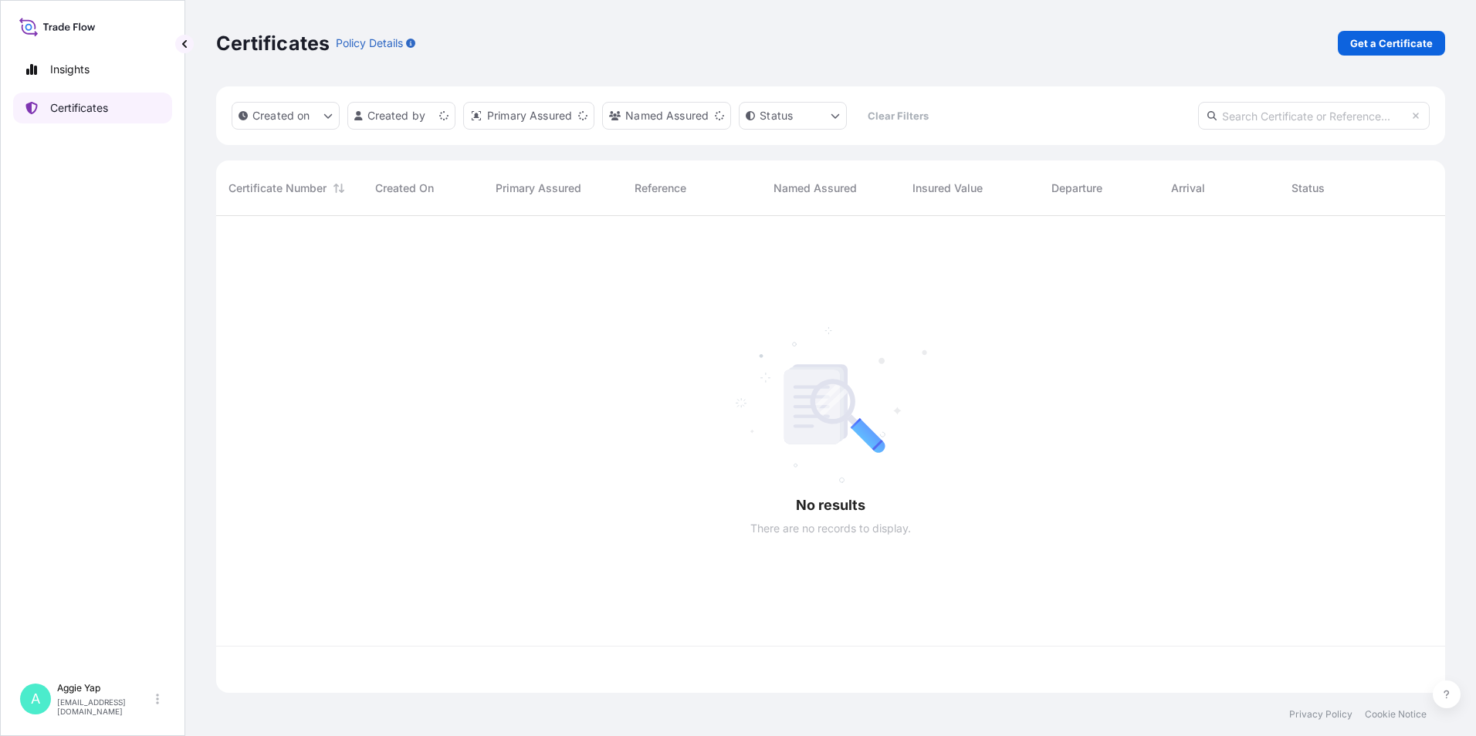
scroll to position [474, 1217]
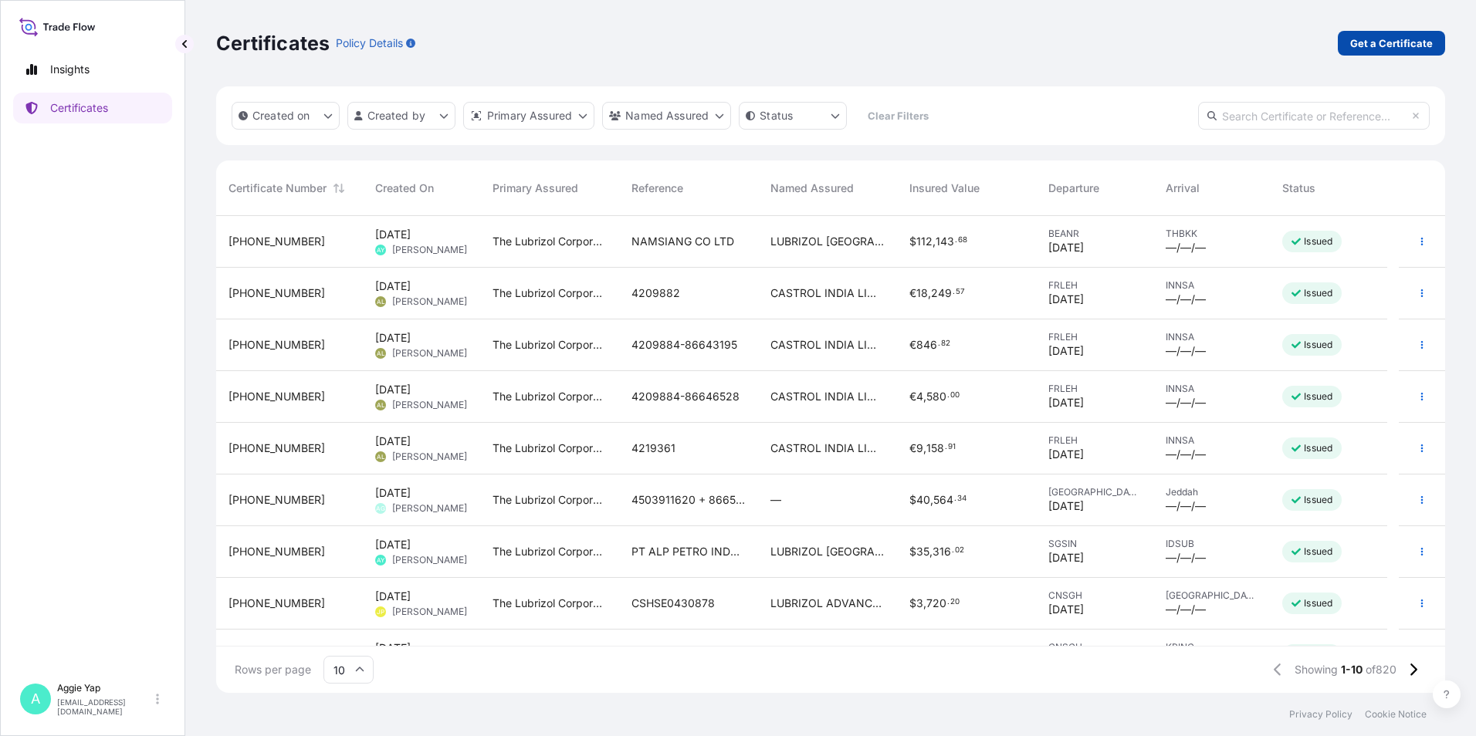
click at [1374, 40] on p "Get a Certificate" at bounding box center [1391, 42] width 83 height 15
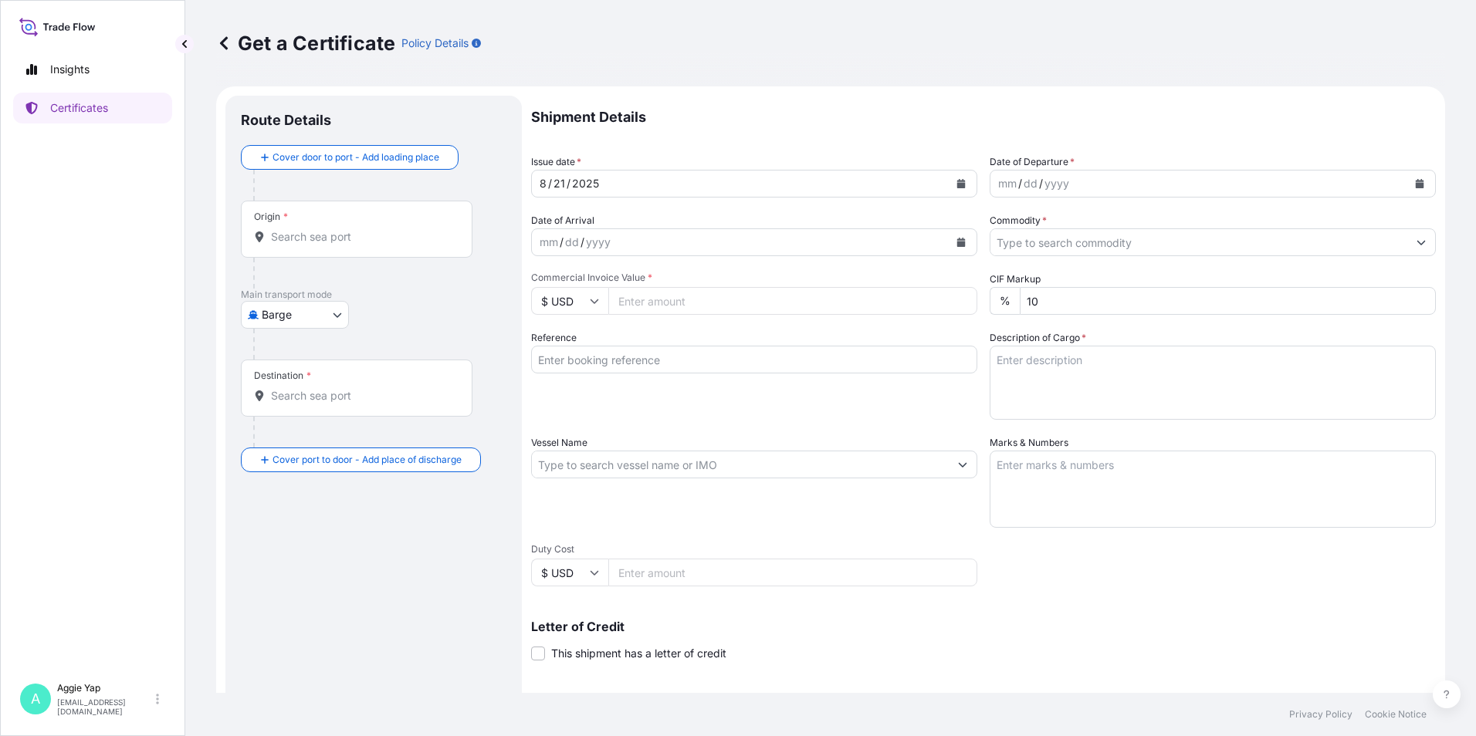
click at [269, 312] on body "Insights Certificates A [PERSON_NAME] [EMAIL_ADDRESS][DOMAIN_NAME] Get a Certif…" at bounding box center [738, 368] width 1476 height 736
click at [300, 359] on div "Air" at bounding box center [296, 355] width 98 height 28
select select "Air"
click at [340, 248] on input "Origin *" at bounding box center [362, 242] width 182 height 15
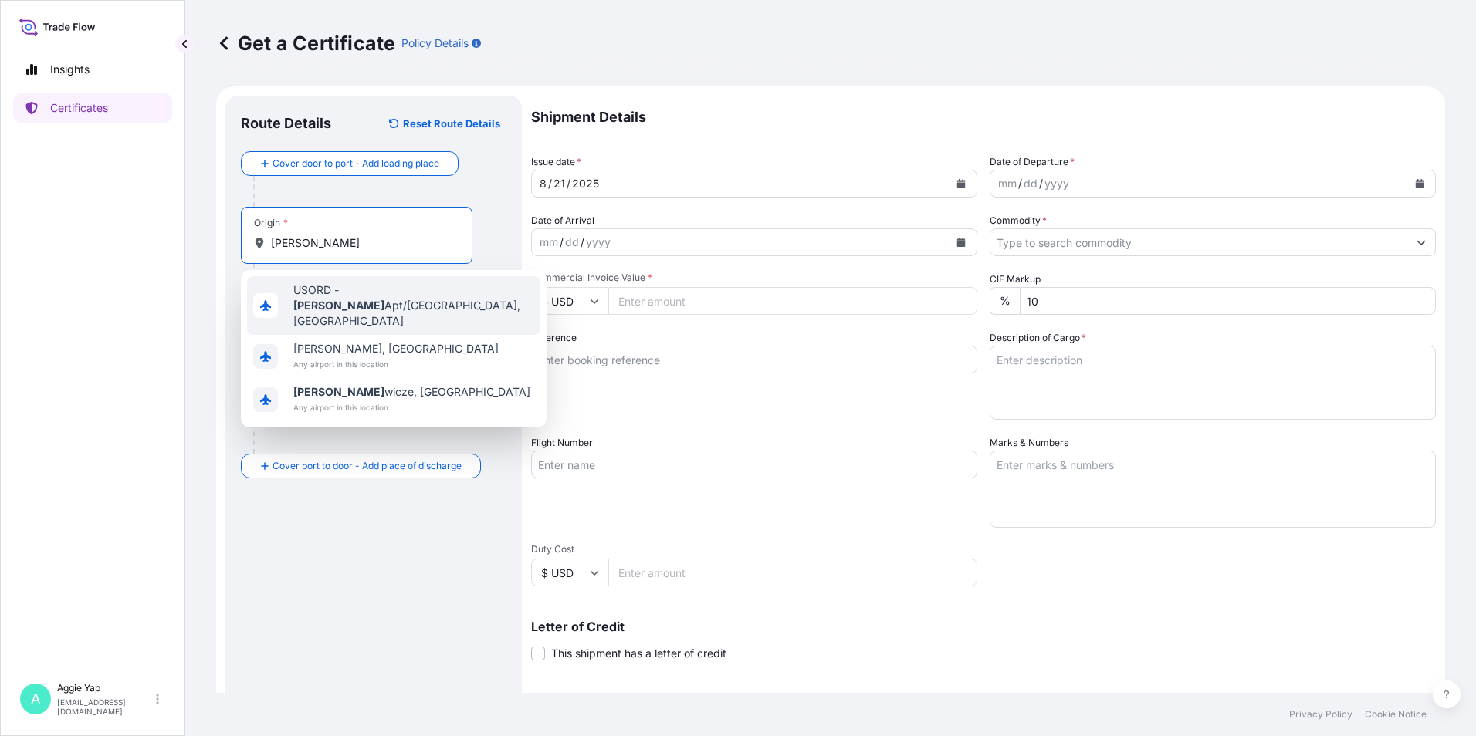
click at [464, 297] on span "USORD - [PERSON_NAME] Apt/[GEOGRAPHIC_DATA], [GEOGRAPHIC_DATA]" at bounding box center [413, 305] width 241 height 46
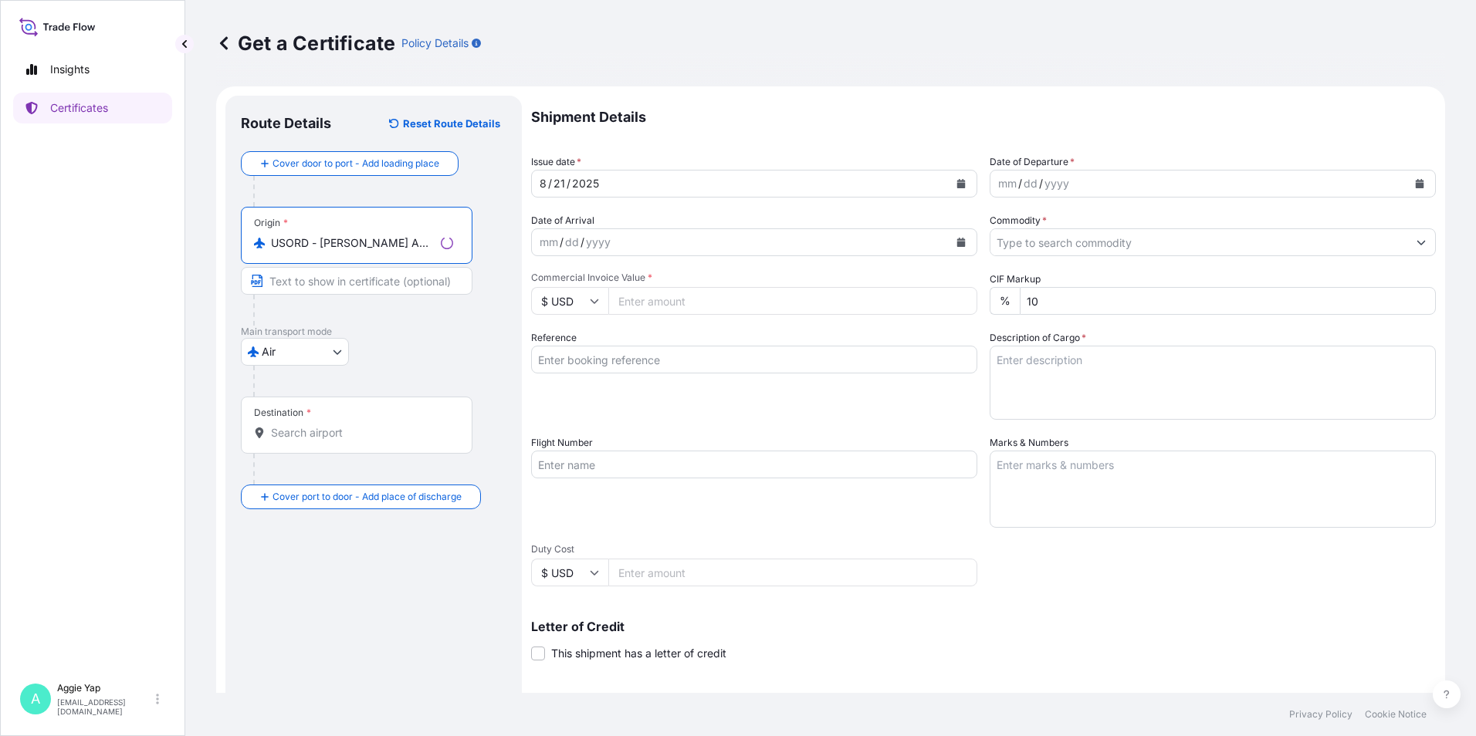
type input "USORD - [PERSON_NAME] Apt/[GEOGRAPHIC_DATA], [GEOGRAPHIC_DATA]"
click at [333, 443] on div "Destination *" at bounding box center [357, 425] width 232 height 57
click at [333, 441] on input "Destination *" at bounding box center [362, 432] width 182 height 15
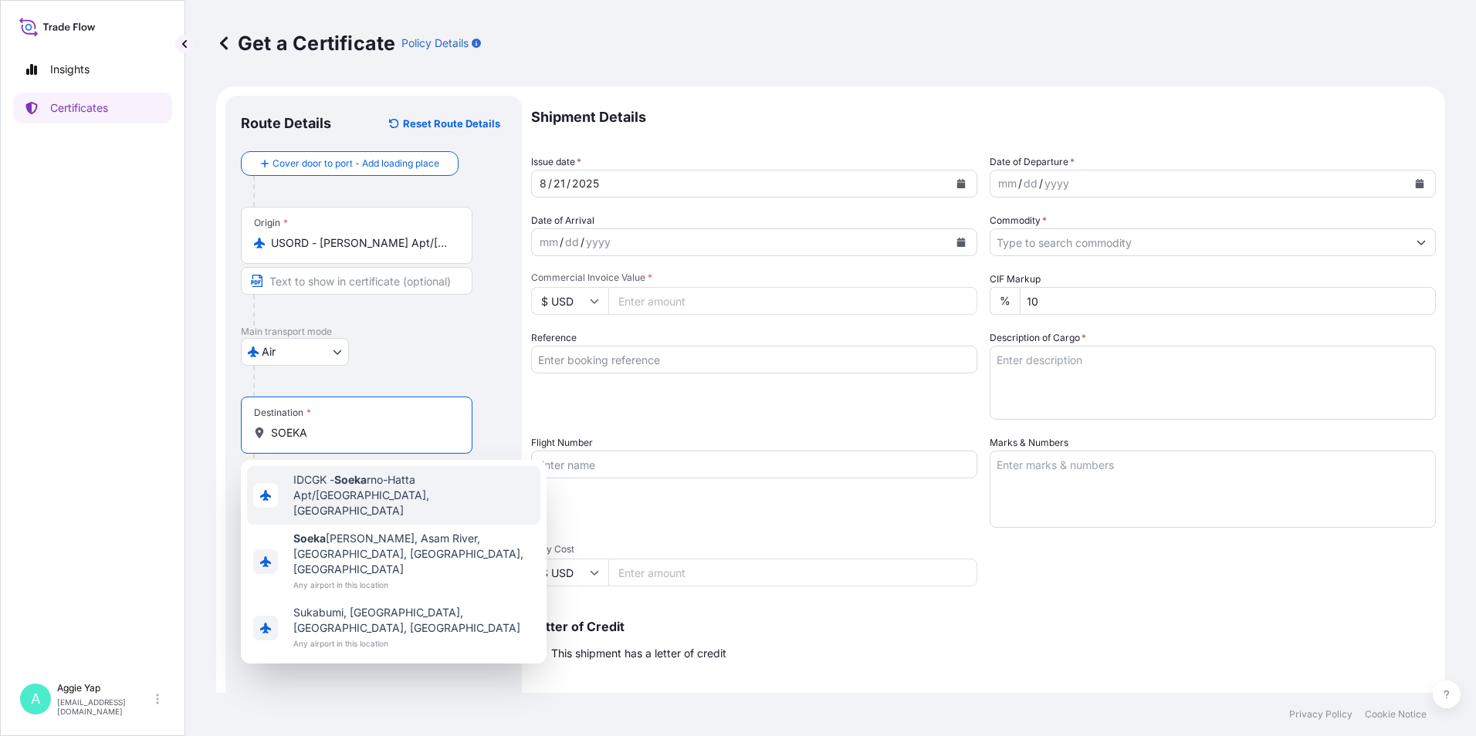
click at [465, 485] on span "IDCGK - Soeka rno-Hatta Apt/[GEOGRAPHIC_DATA], [GEOGRAPHIC_DATA]" at bounding box center [413, 495] width 241 height 46
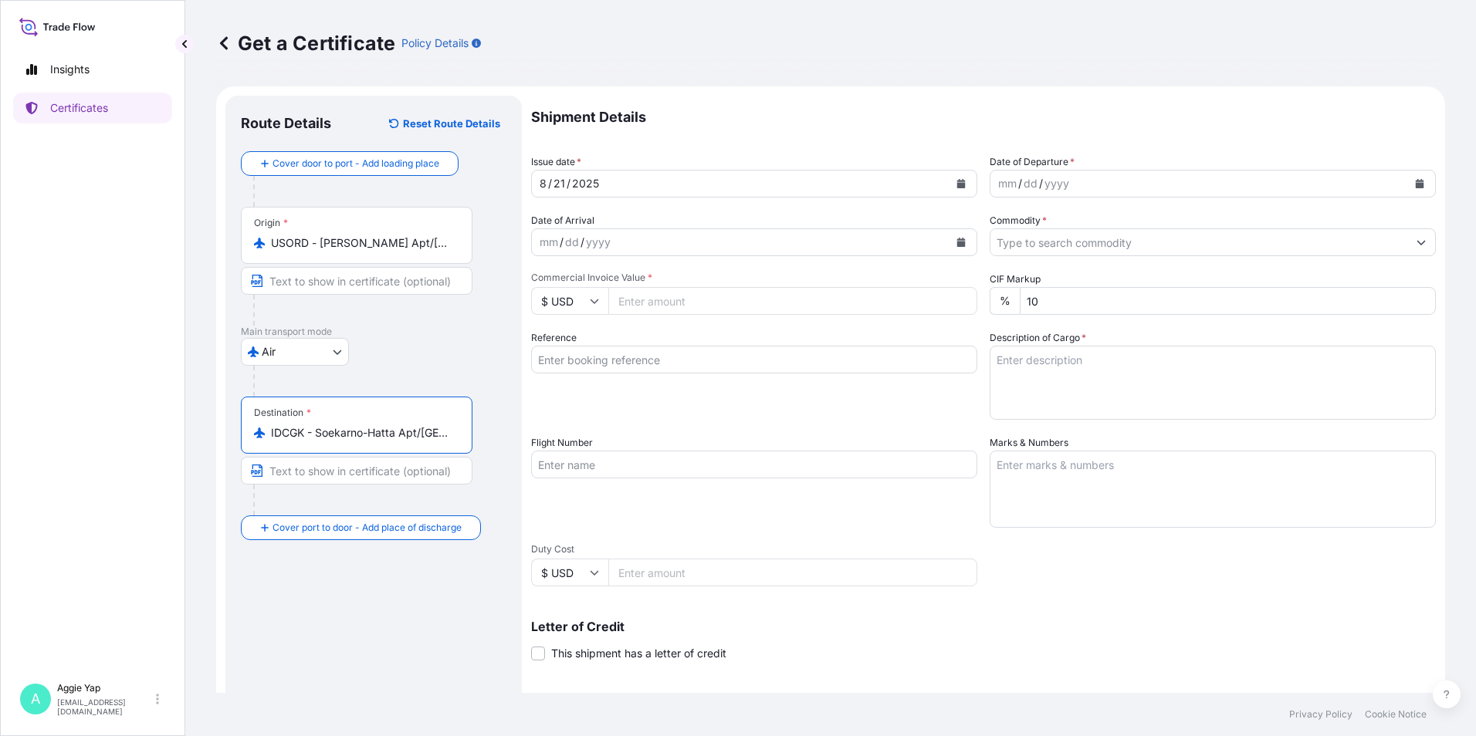
type input "IDCGK - Soekarno-Hatta Apt/[GEOGRAPHIC_DATA], [GEOGRAPHIC_DATA]"
click at [450, 332] on p "Main transport mode" at bounding box center [373, 332] width 265 height 12
click at [1415, 182] on icon "Calendar" at bounding box center [1419, 183] width 9 height 9
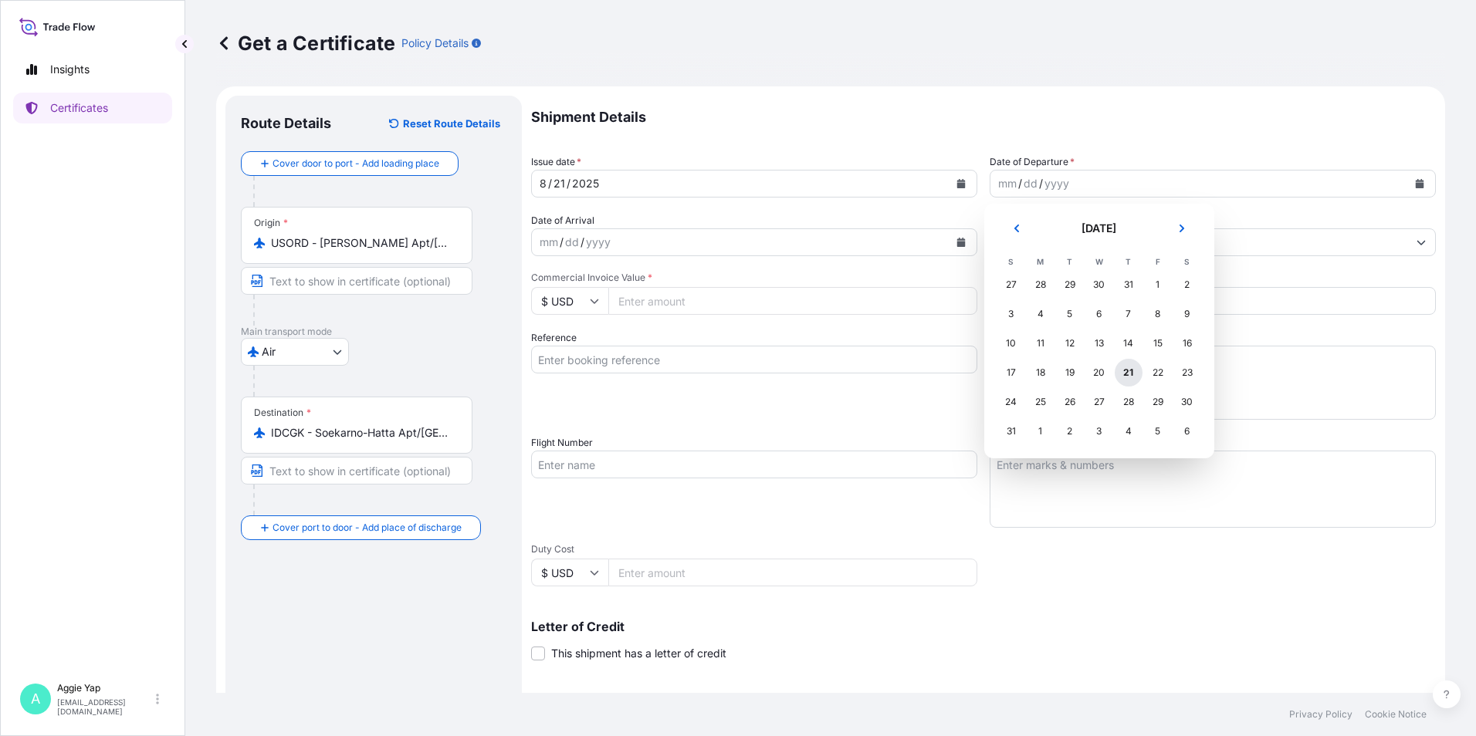
click at [1134, 378] on div "21" at bounding box center [1128, 373] width 28 height 28
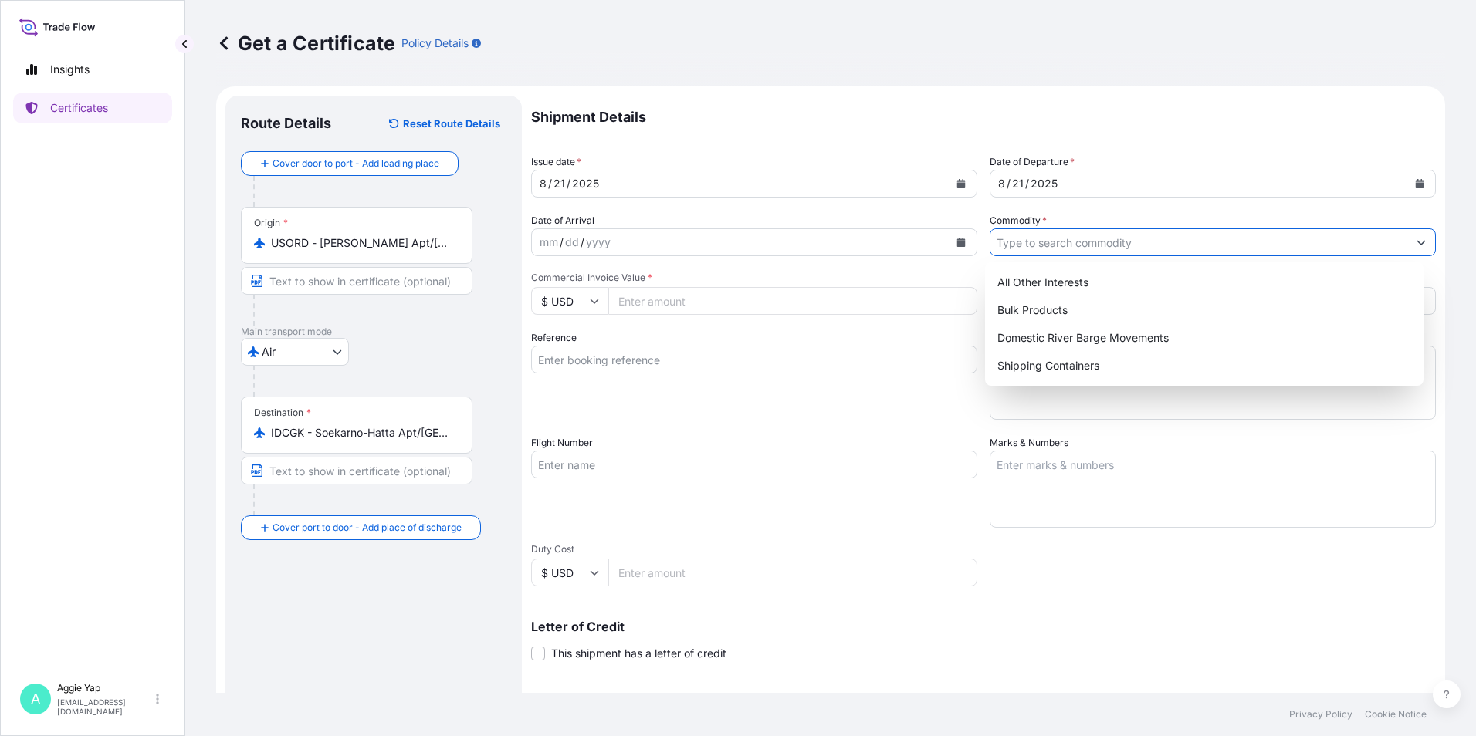
click at [1056, 252] on input "Commodity *" at bounding box center [1198, 242] width 417 height 28
click at [1065, 285] on div "All Other Interests" at bounding box center [1204, 283] width 427 height 28
type input "All Other Interests"
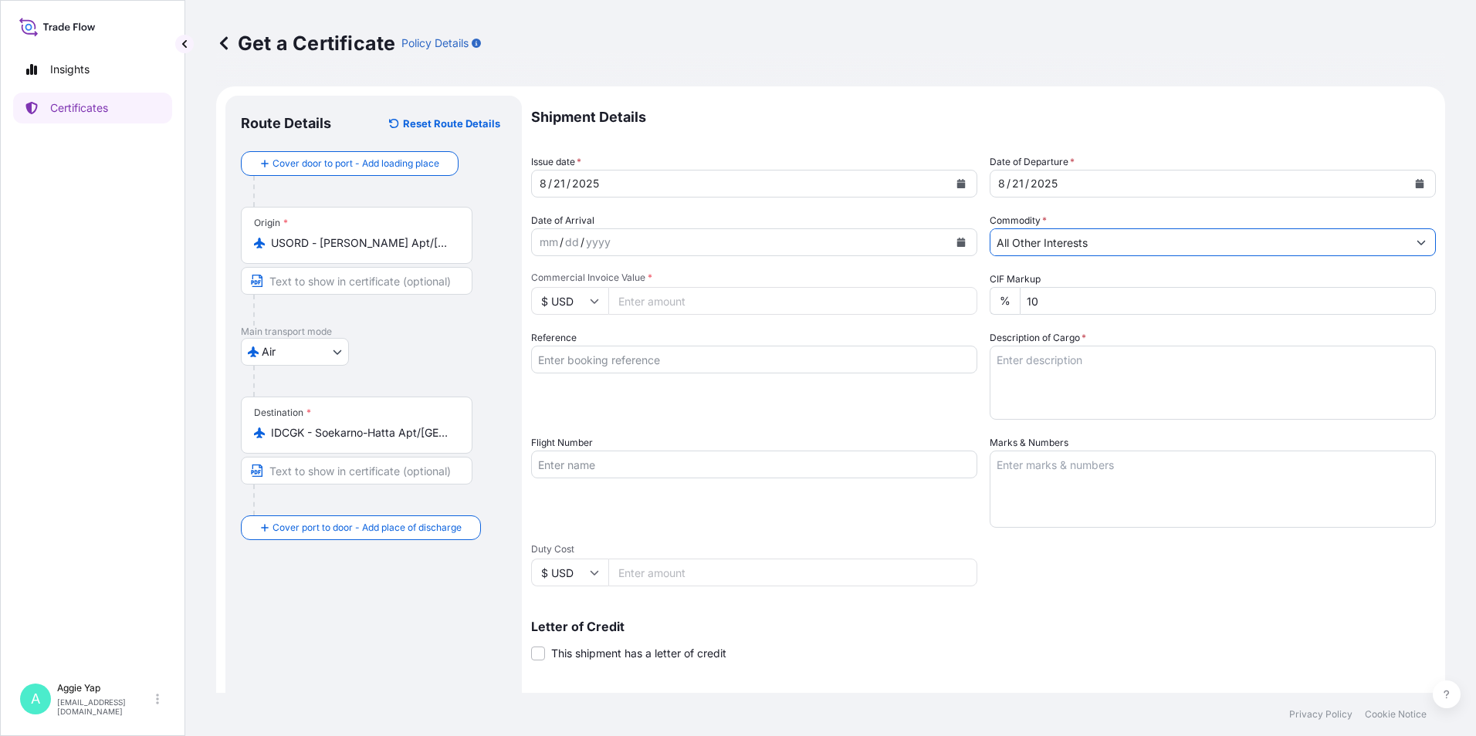
click at [761, 305] on input "Commercial Invoice Value *" at bounding box center [792, 301] width 369 height 28
type input "36198"
click at [630, 361] on input "Reference" at bounding box center [754, 360] width 446 height 28
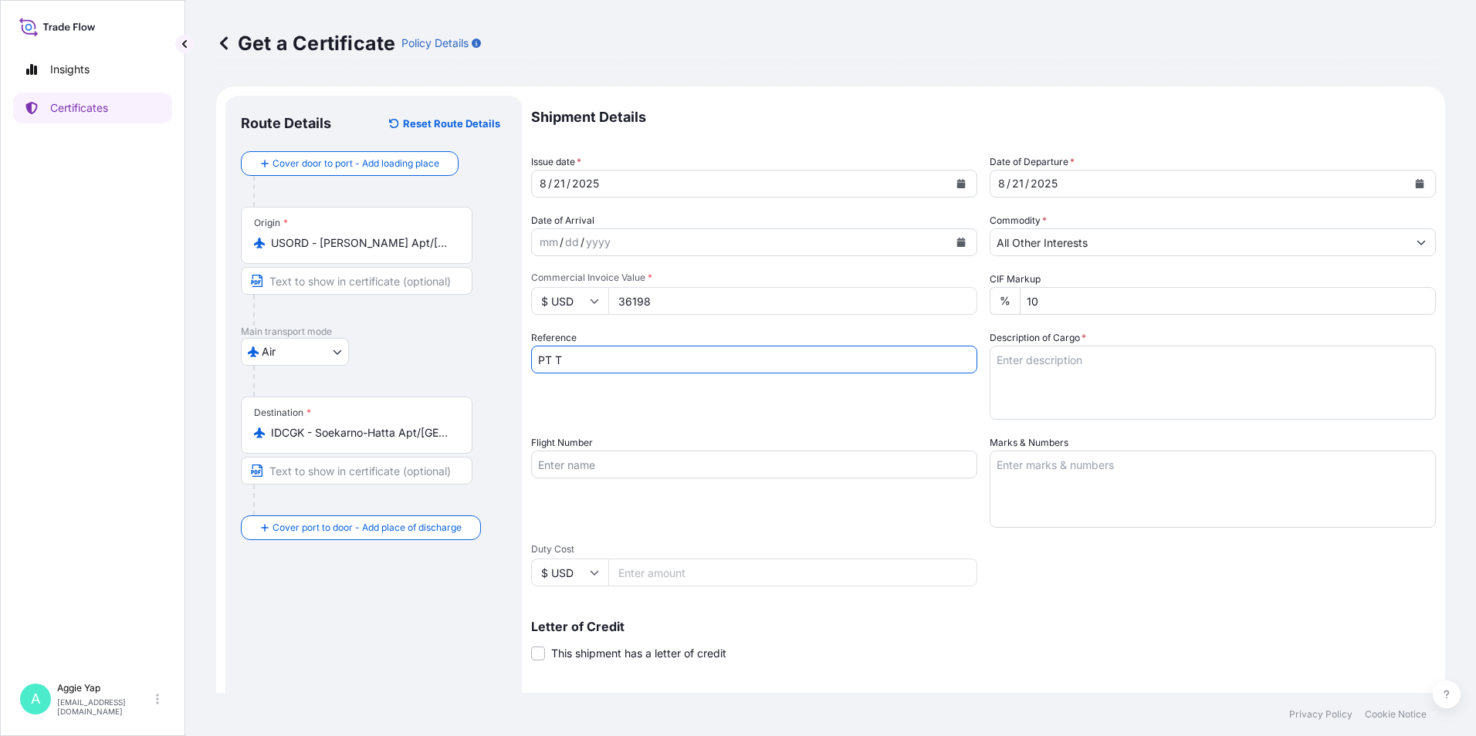
type input "PT TRITUNGGAL ARTHAMAKMUR"
click at [674, 403] on div "Reference PT TRITUNGGAL ARTHAMAKMUR" at bounding box center [754, 375] width 446 height 90
click at [603, 465] on input "Flight Number" at bounding box center [754, 465] width 446 height 28
type input "NH8421"
click at [824, 411] on div "Reference PT TRITUNGGAL ARTHAMAKMUR" at bounding box center [754, 375] width 446 height 90
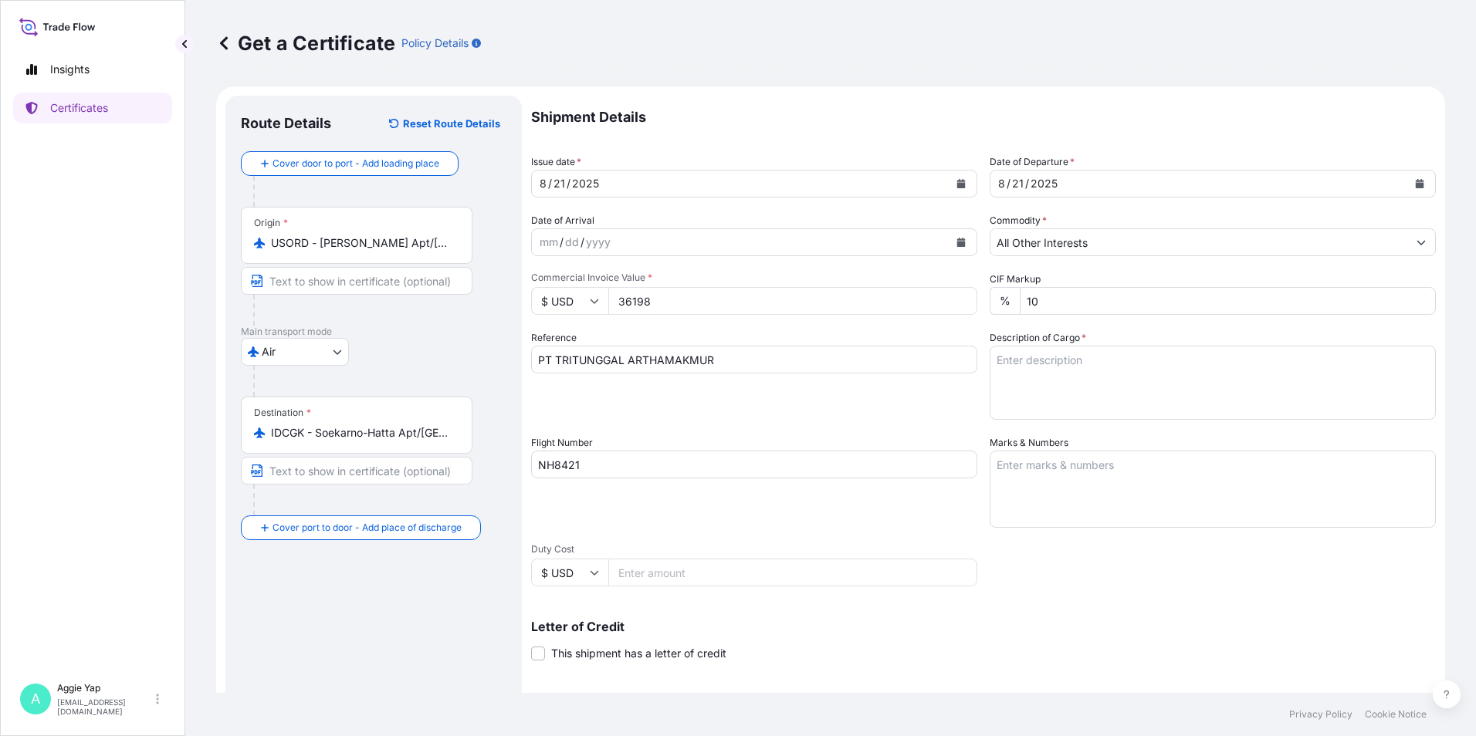
click at [1094, 499] on textarea "Marks & Numbers" at bounding box center [1212, 489] width 446 height 77
type textarea "AS PER AIRWAY BILL"
drag, startPoint x: 695, startPoint y: 522, endPoint x: 705, endPoint y: 516, distance: 12.1
click at [701, 519] on div "Flight Number NH8421" at bounding box center [754, 481] width 446 height 93
click at [1197, 404] on textarea "Description of Cargo *" at bounding box center [1212, 383] width 446 height 74
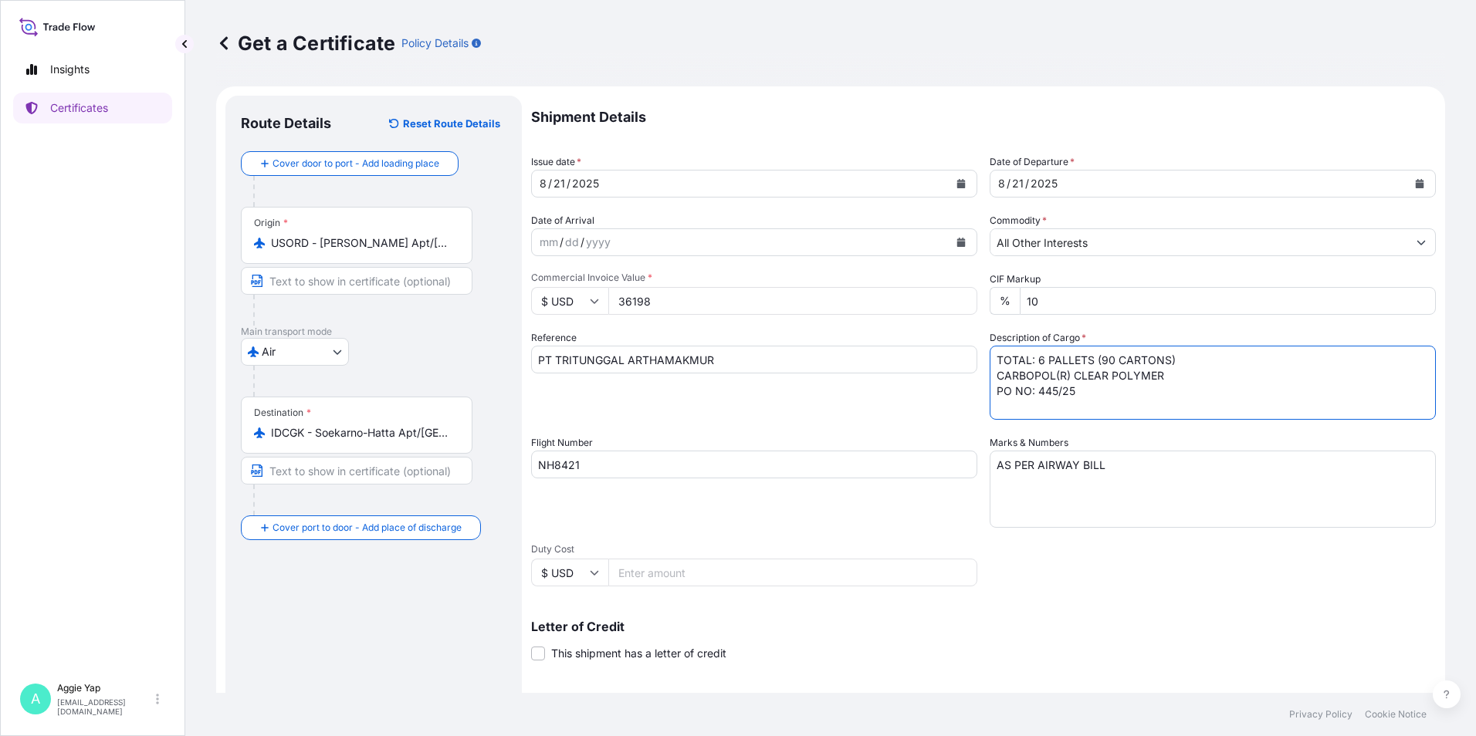
type textarea "TOTAL: 6 PALLETS (90 CARTONS) CARBOPOL(R) CLEAR POLYMER PO NO: 445/25"
click at [863, 438] on div "Flight Number NH8421" at bounding box center [754, 481] width 446 height 93
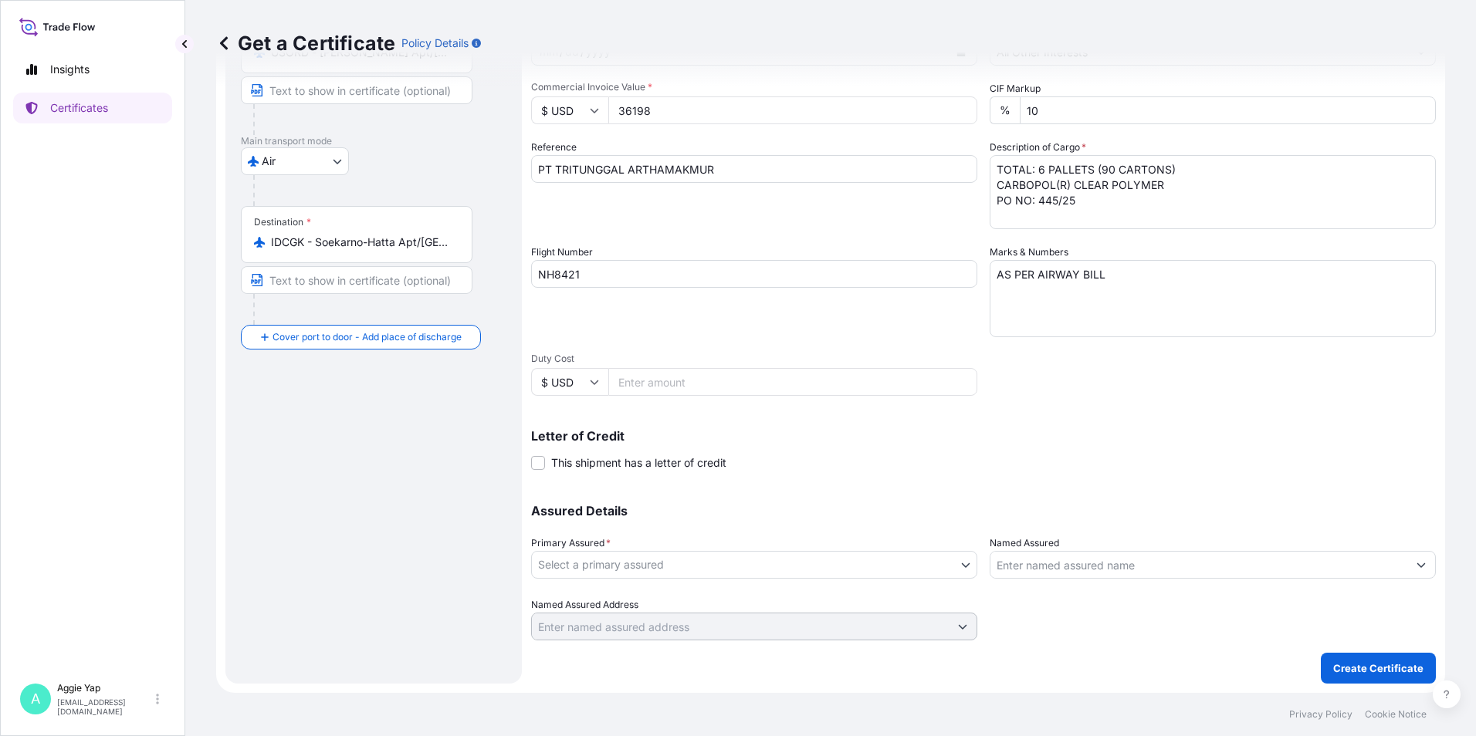
click at [632, 567] on body "Insights Certificates A [PERSON_NAME] [EMAIL_ADDRESS][DOMAIN_NAME] Get a Certif…" at bounding box center [738, 368] width 1476 height 736
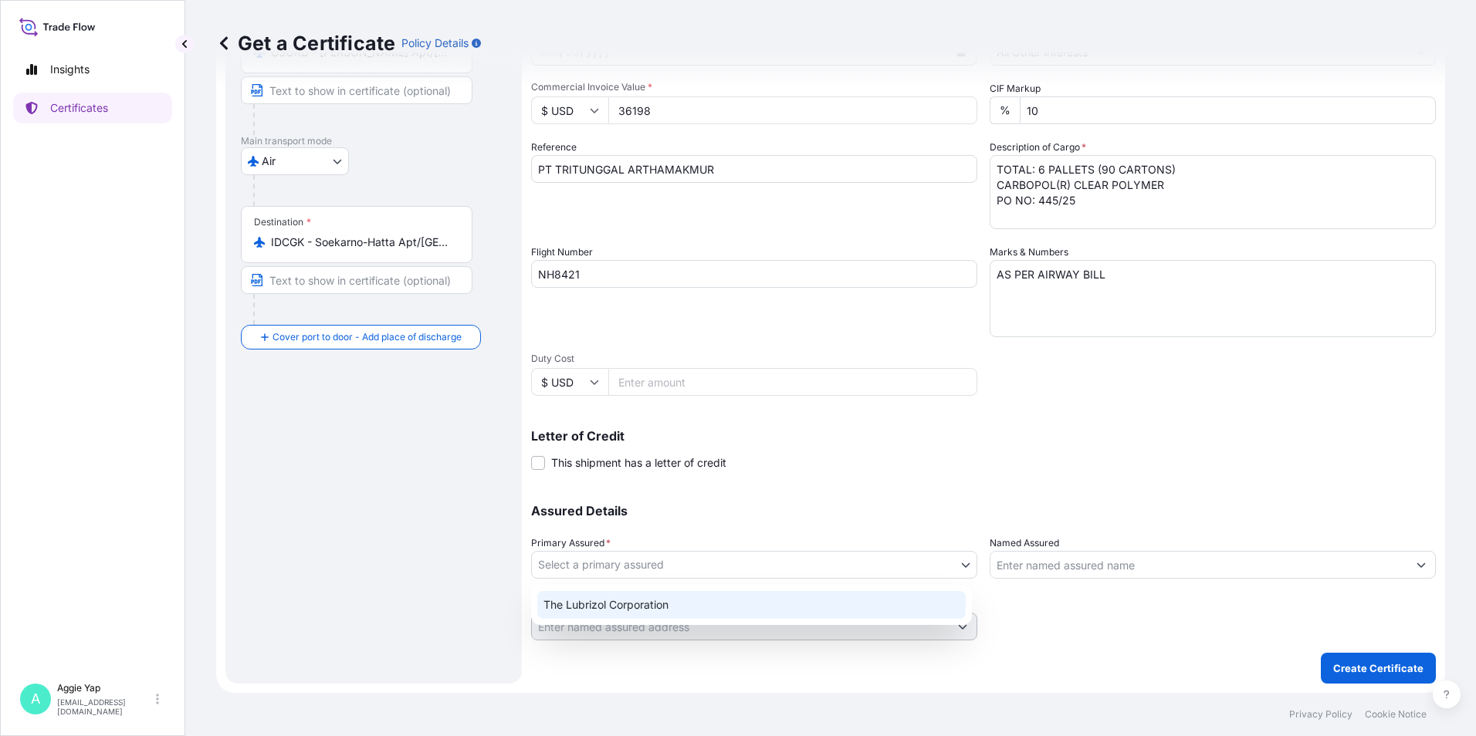
click at [623, 615] on div "The Lubrizol Corporation" at bounding box center [751, 605] width 428 height 28
select select "31566"
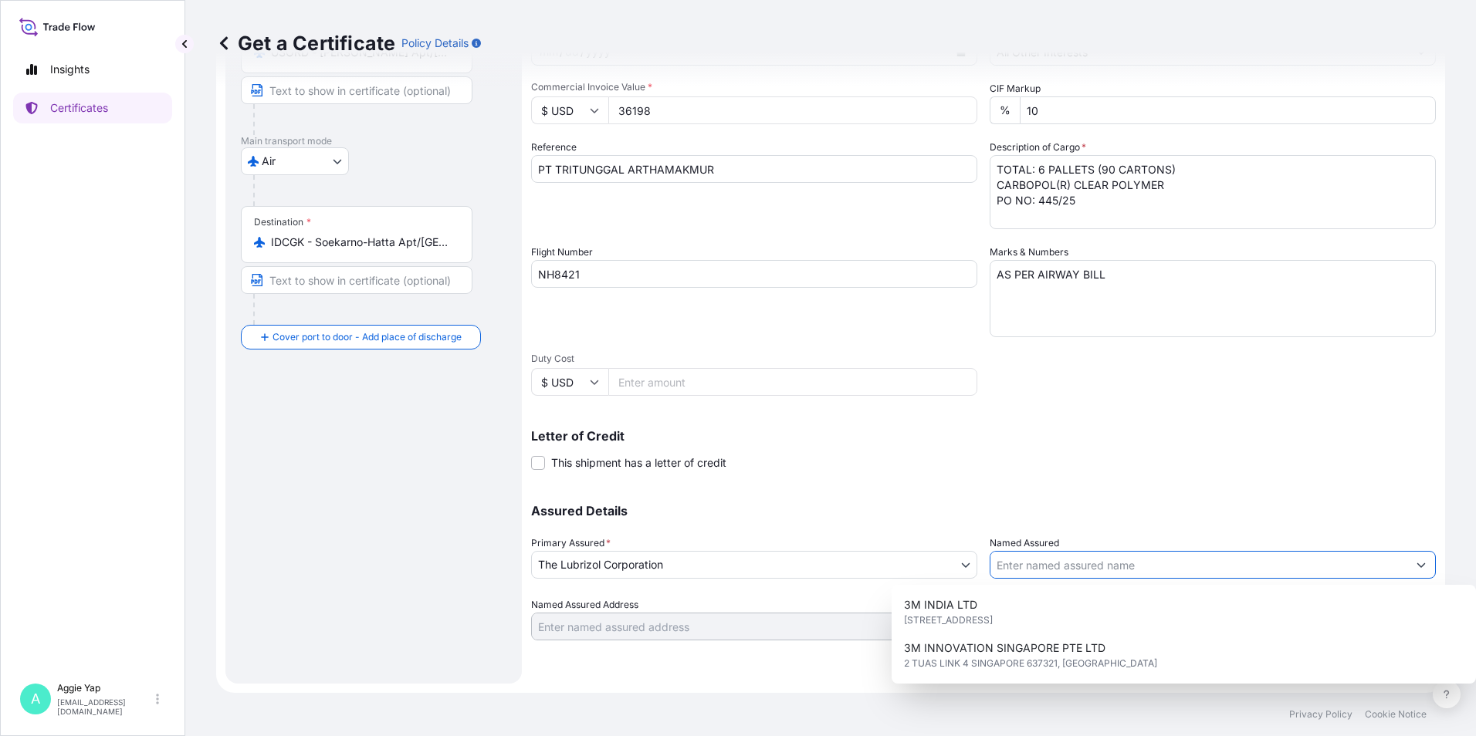
click at [1036, 570] on input "Named Assured" at bounding box center [1198, 565] width 417 height 28
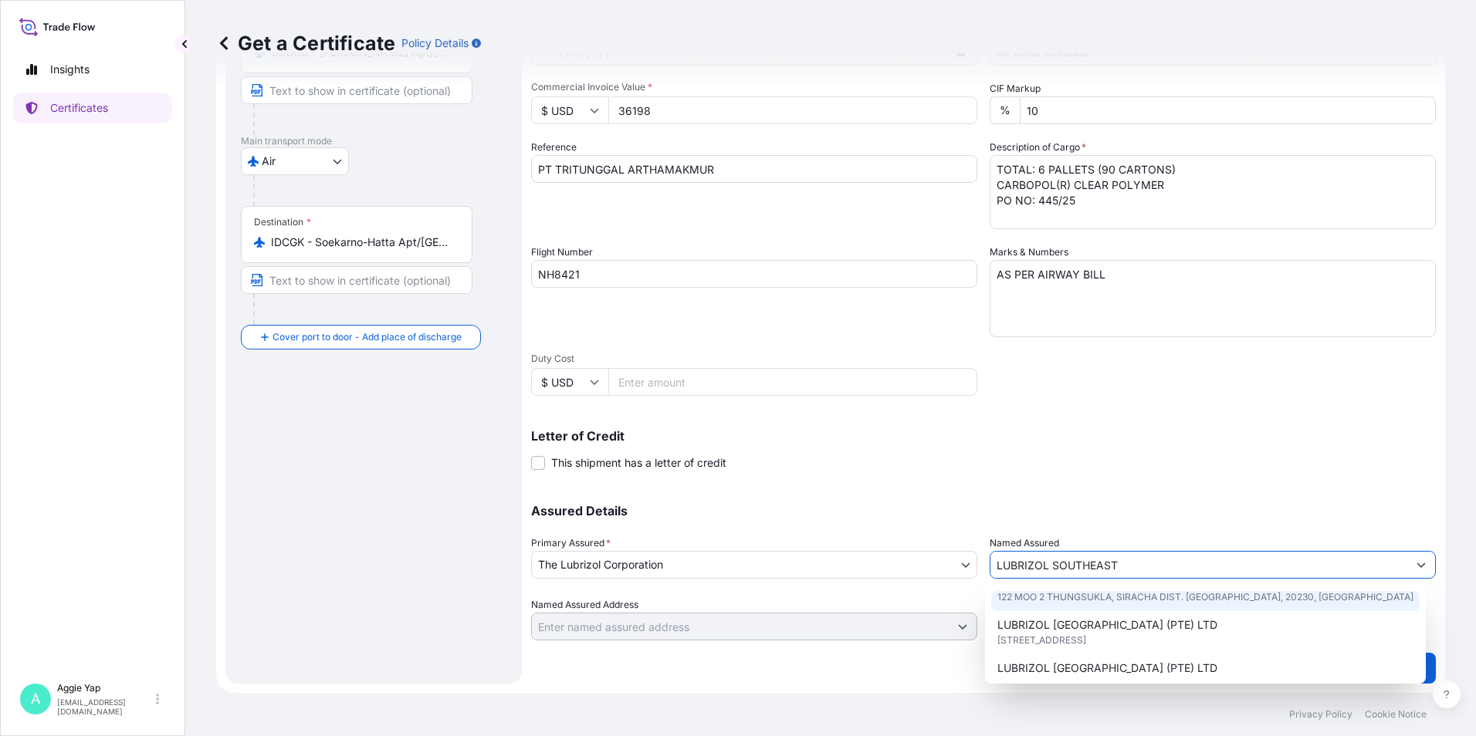
scroll to position [77, 0]
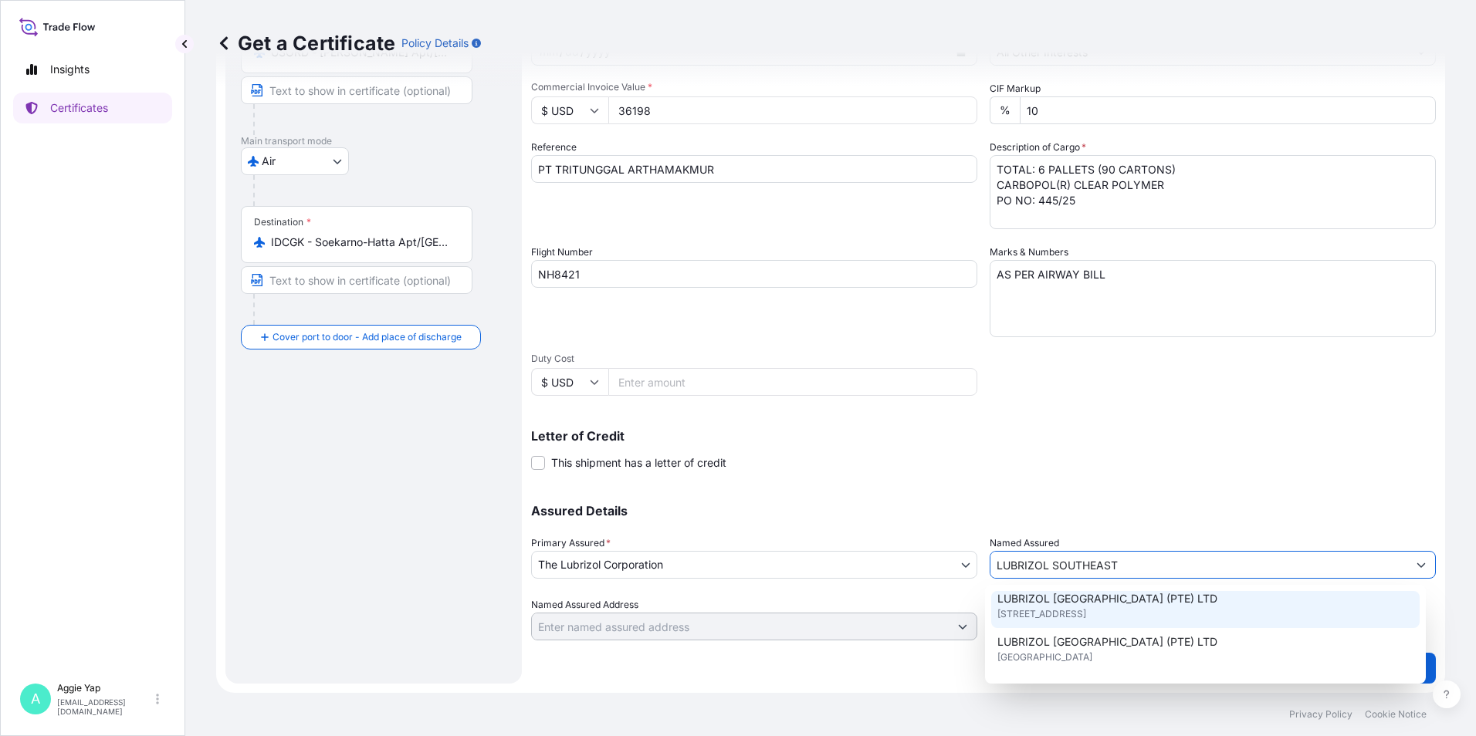
click at [1086, 610] on span "[STREET_ADDRESS]" at bounding box center [1041, 614] width 89 height 15
type input "LUBRIZOL [GEOGRAPHIC_DATA] (PTE) LTD"
type input "[STREET_ADDRESS]"
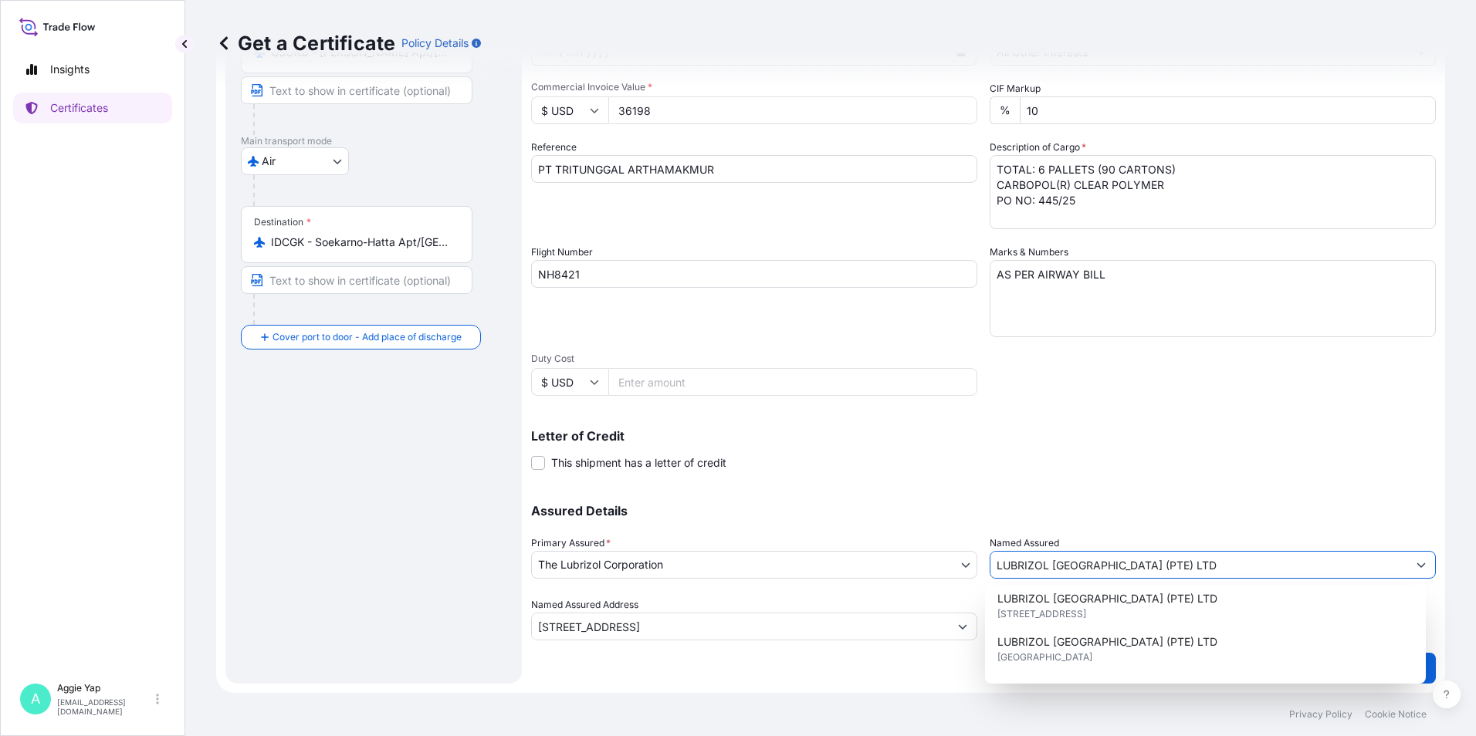
type input "LUBRIZOL [GEOGRAPHIC_DATA] (PTE) LTD"
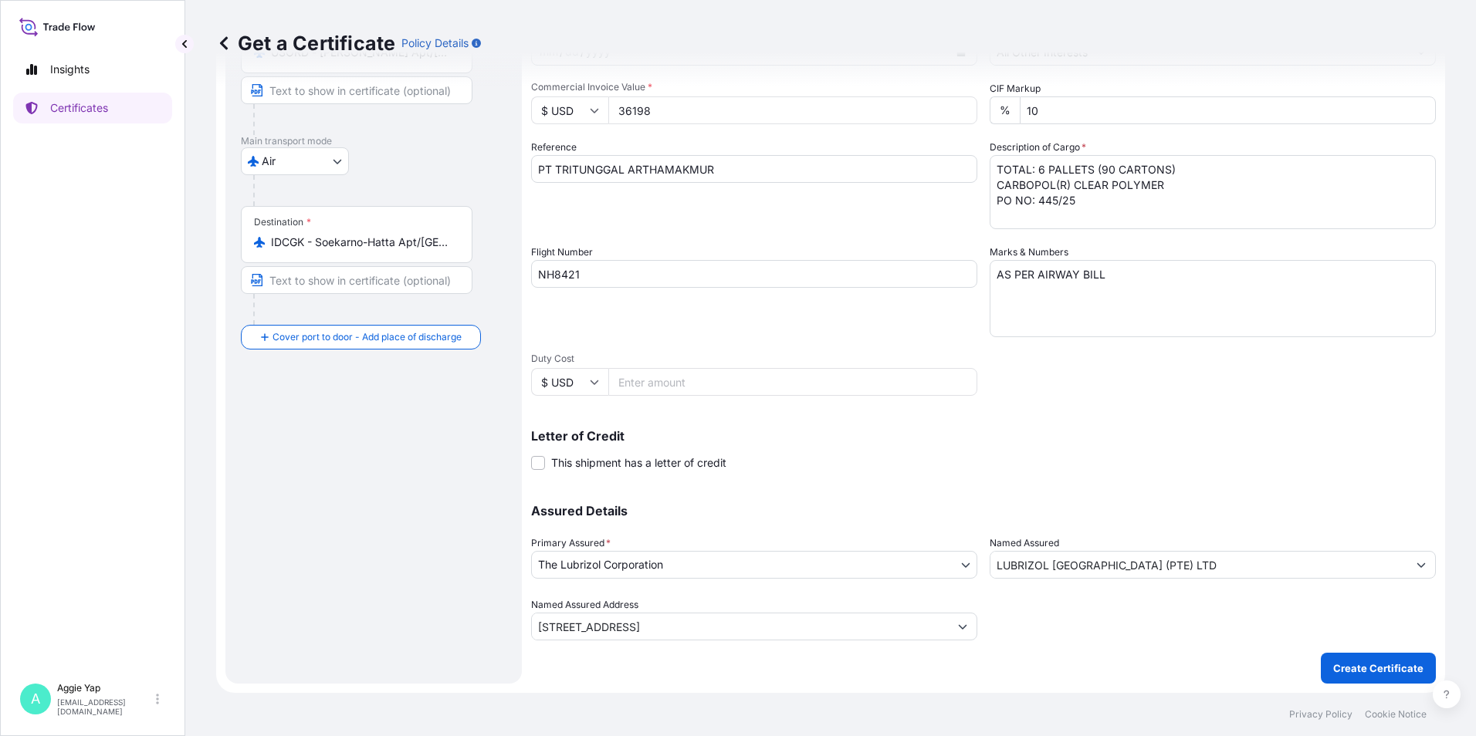
click at [1096, 433] on p "Letter of Credit" at bounding box center [983, 436] width 904 height 12
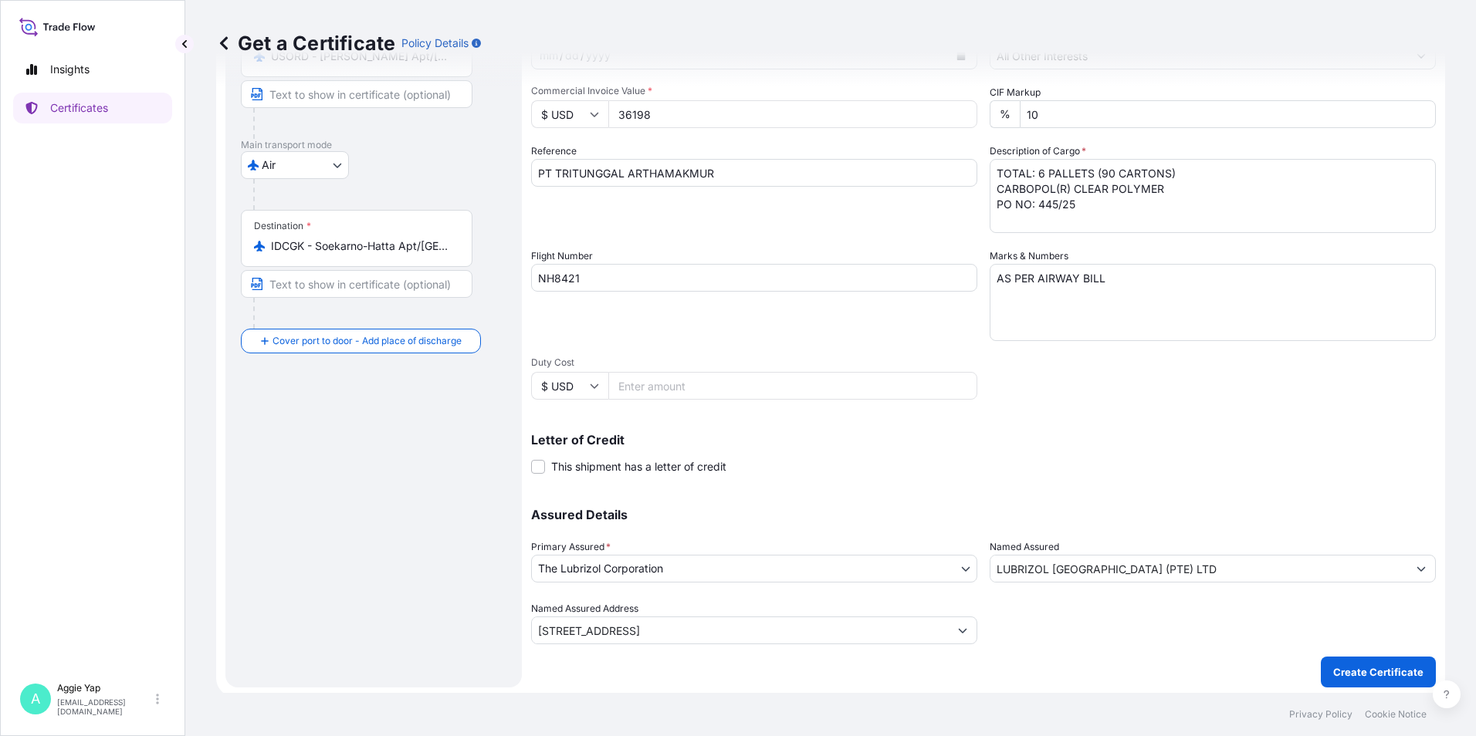
scroll to position [191, 0]
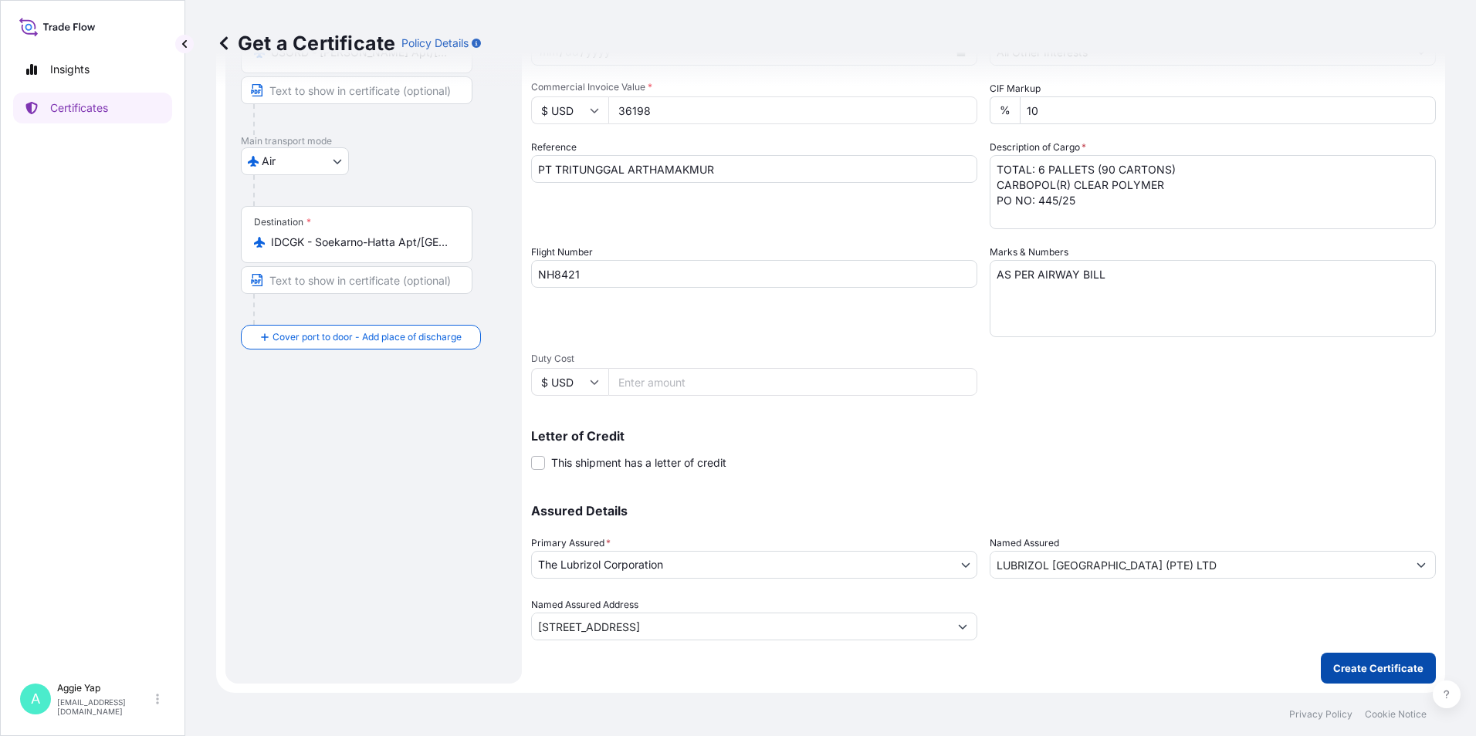
click at [1361, 671] on p "Create Certificate" at bounding box center [1378, 668] width 90 height 15
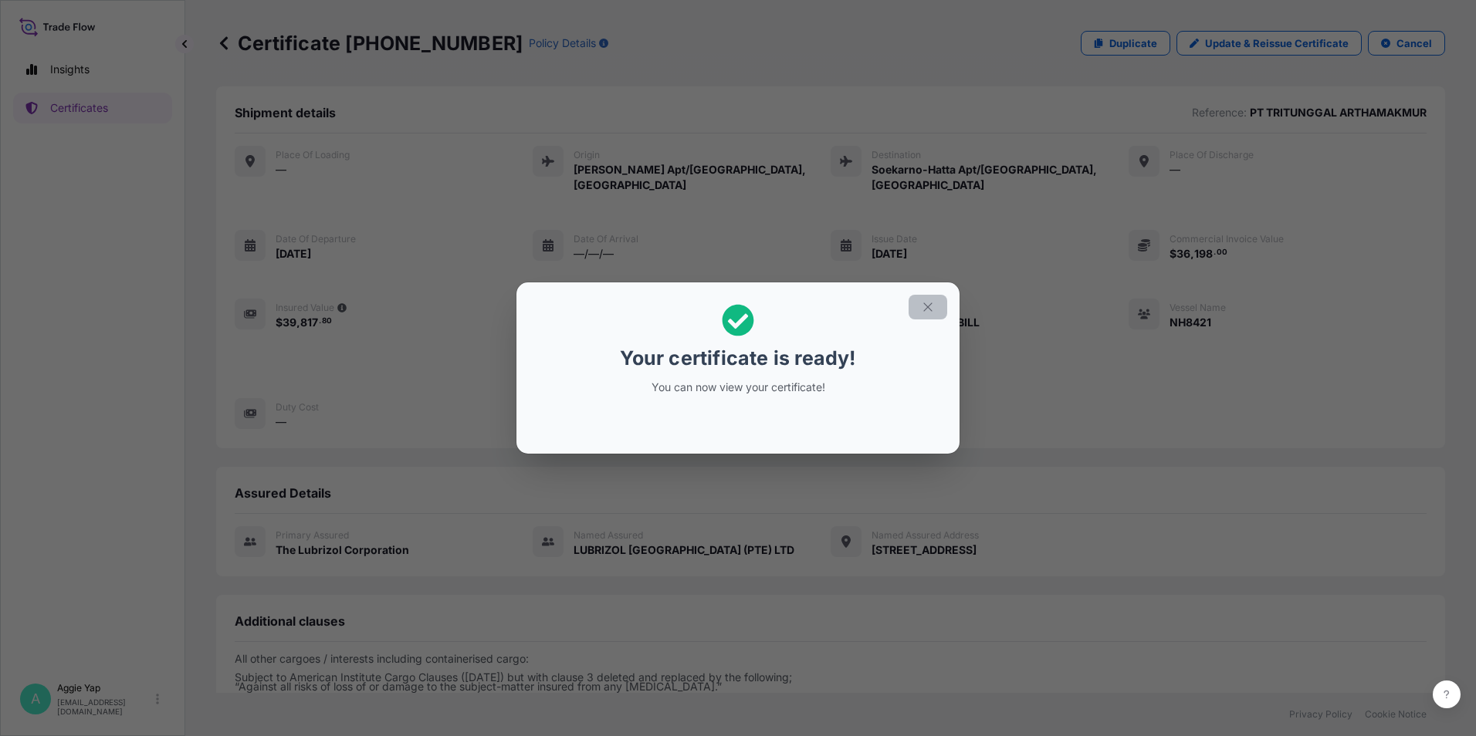
click at [936, 313] on button "button" at bounding box center [927, 307] width 39 height 25
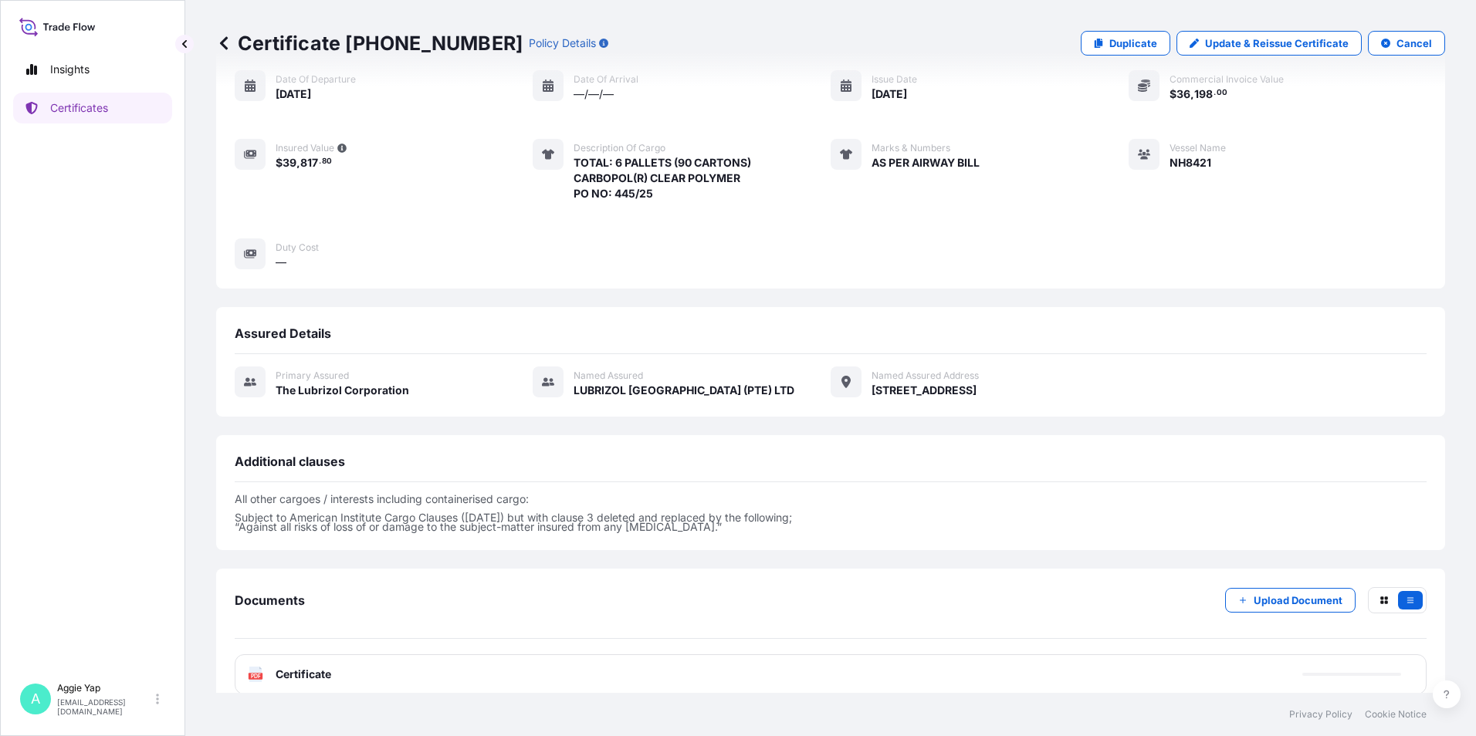
scroll to position [164, 0]
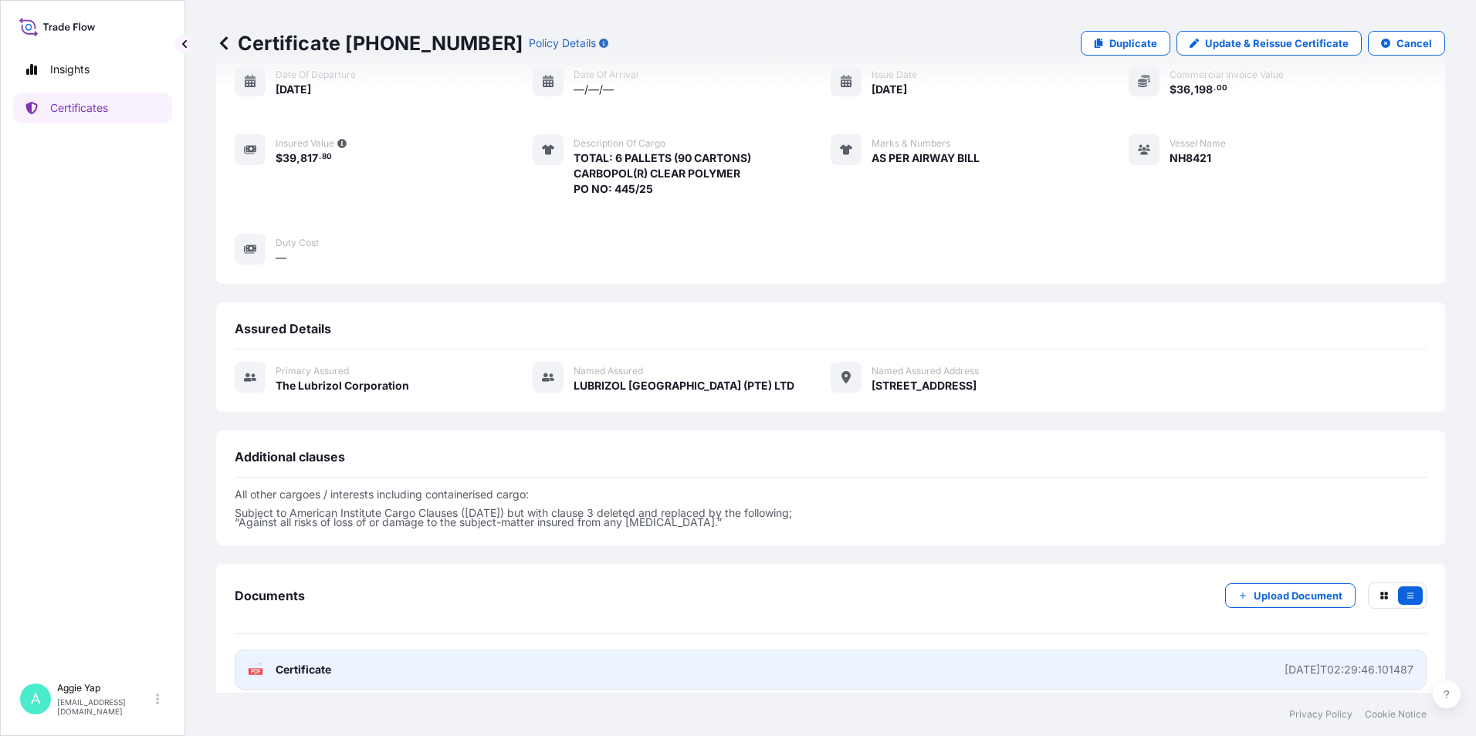
click at [320, 662] on span "Certificate" at bounding box center [304, 669] width 56 height 15
